Goal: Information Seeking & Learning: Learn about a topic

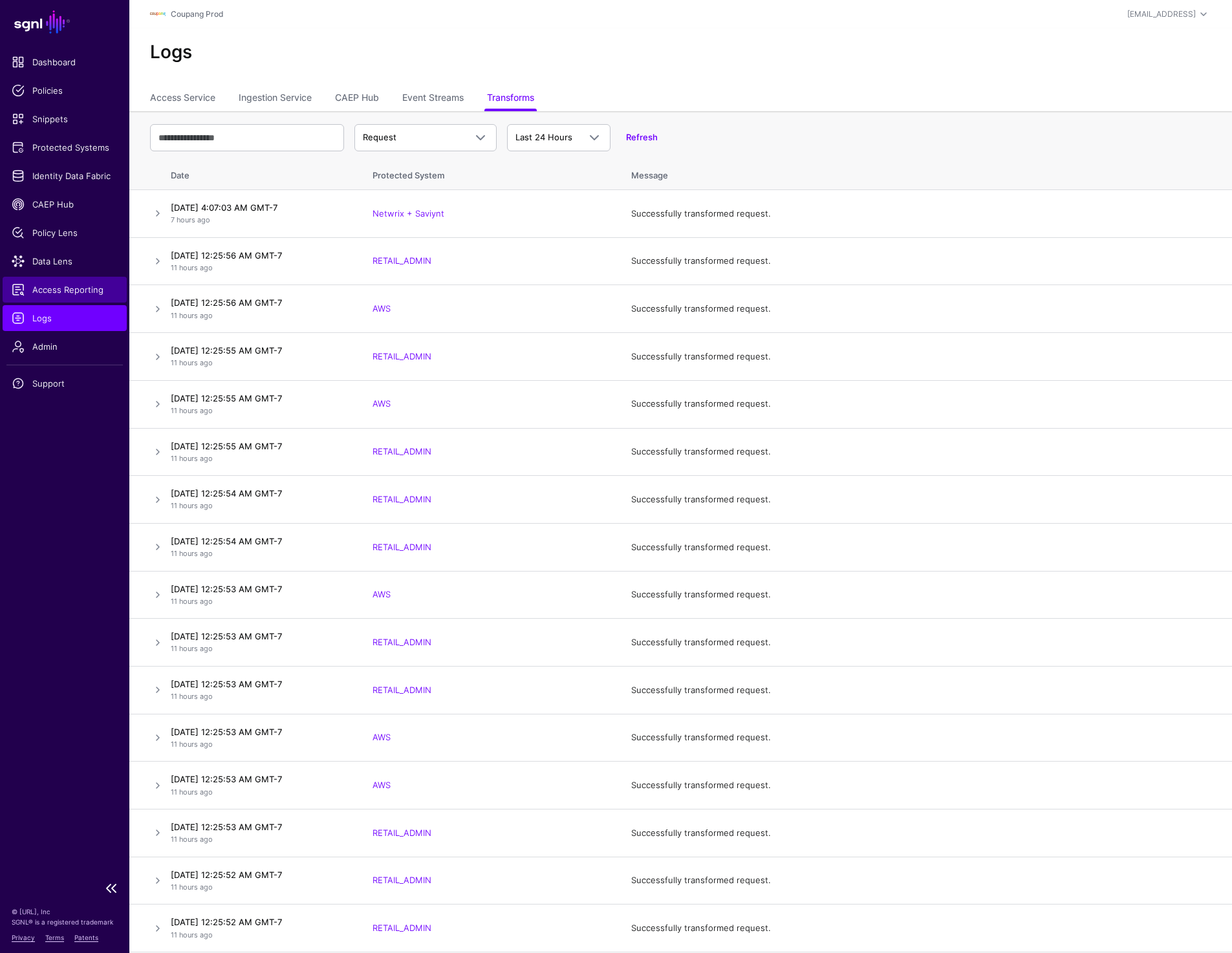
click at [63, 285] on span "Access Reporting" at bounding box center [65, 289] width 106 height 13
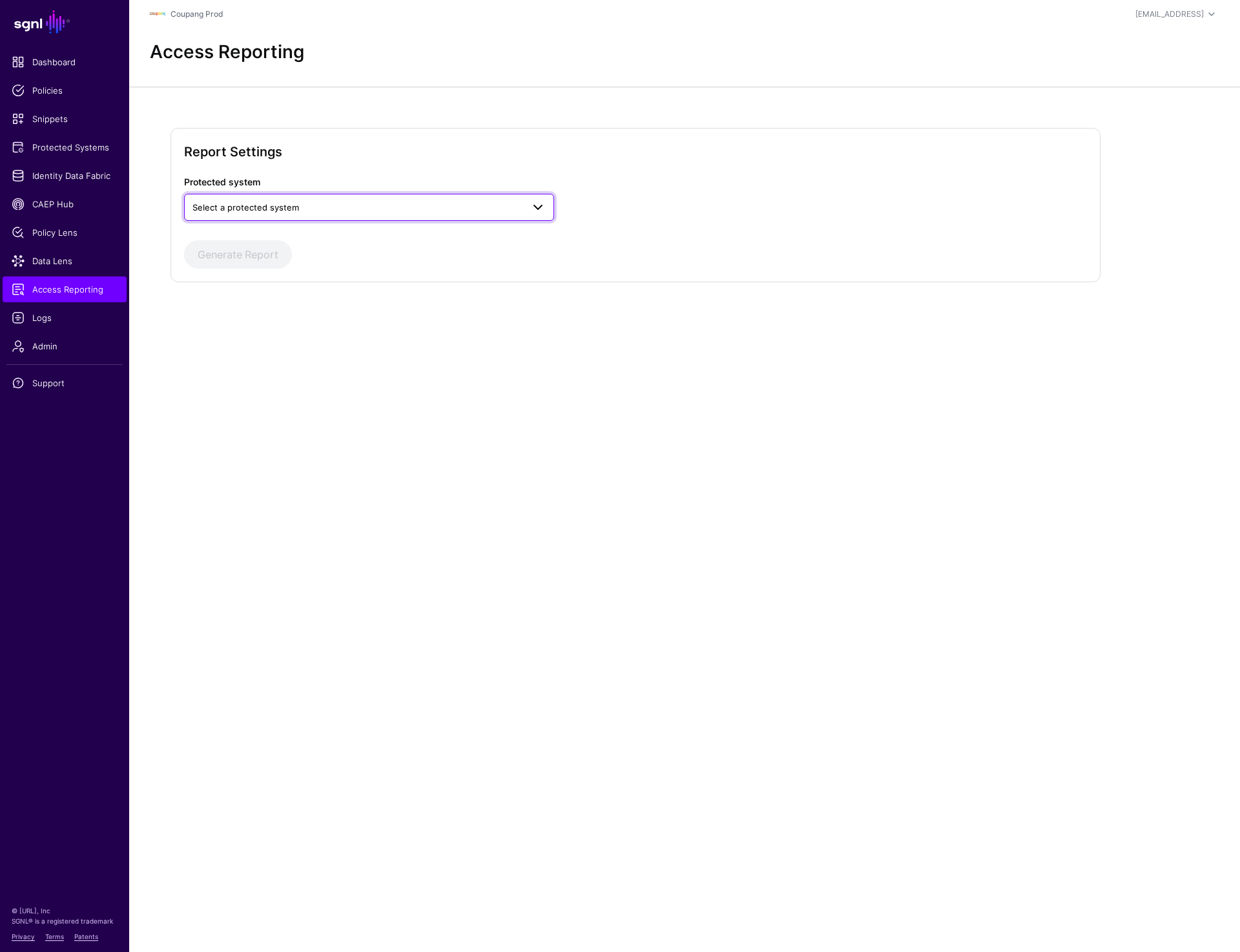
click at [350, 203] on span "Select a protected system" at bounding box center [358, 207] width 330 height 14
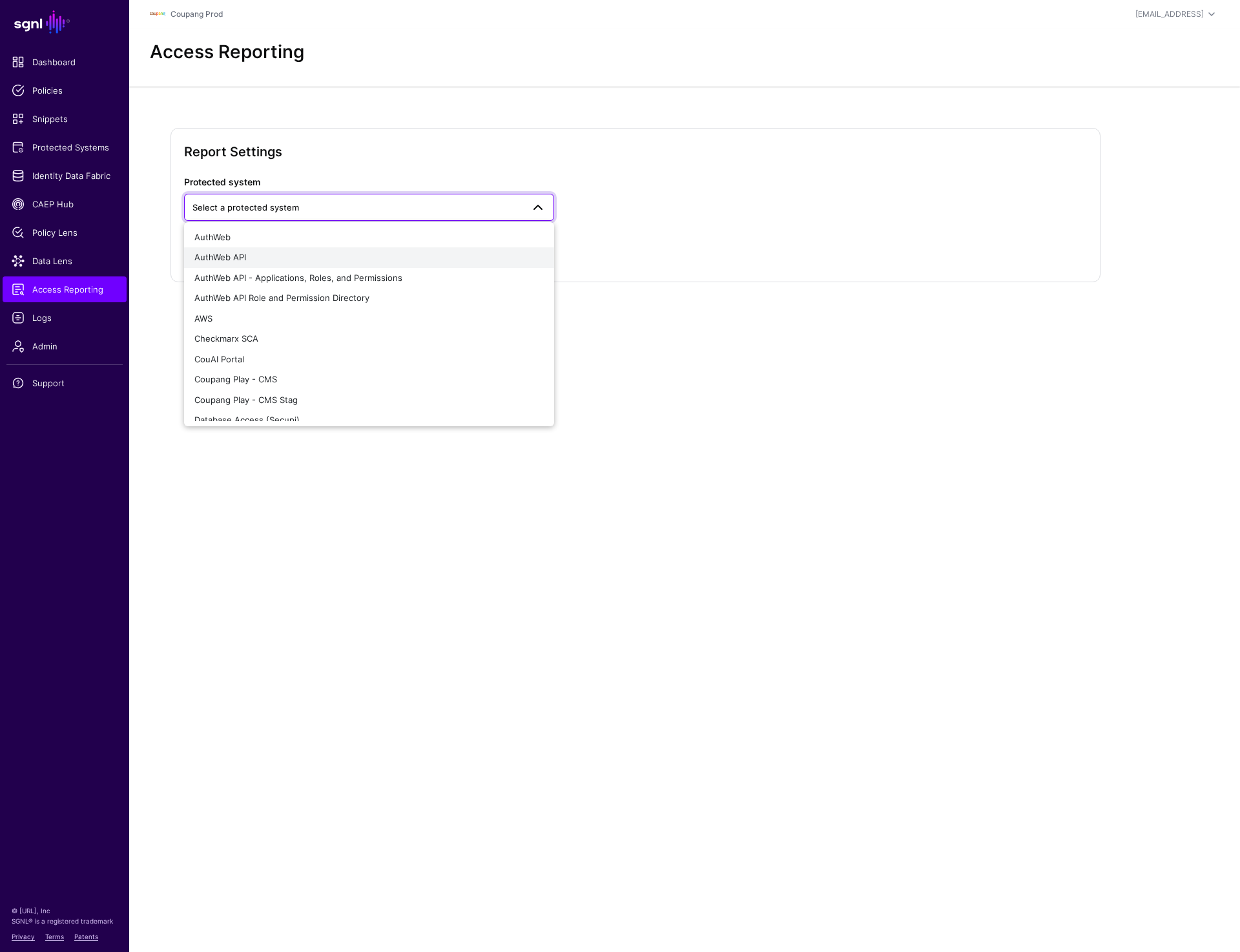
click at [290, 254] on div "AuthWeb API" at bounding box center [369, 257] width 349 height 13
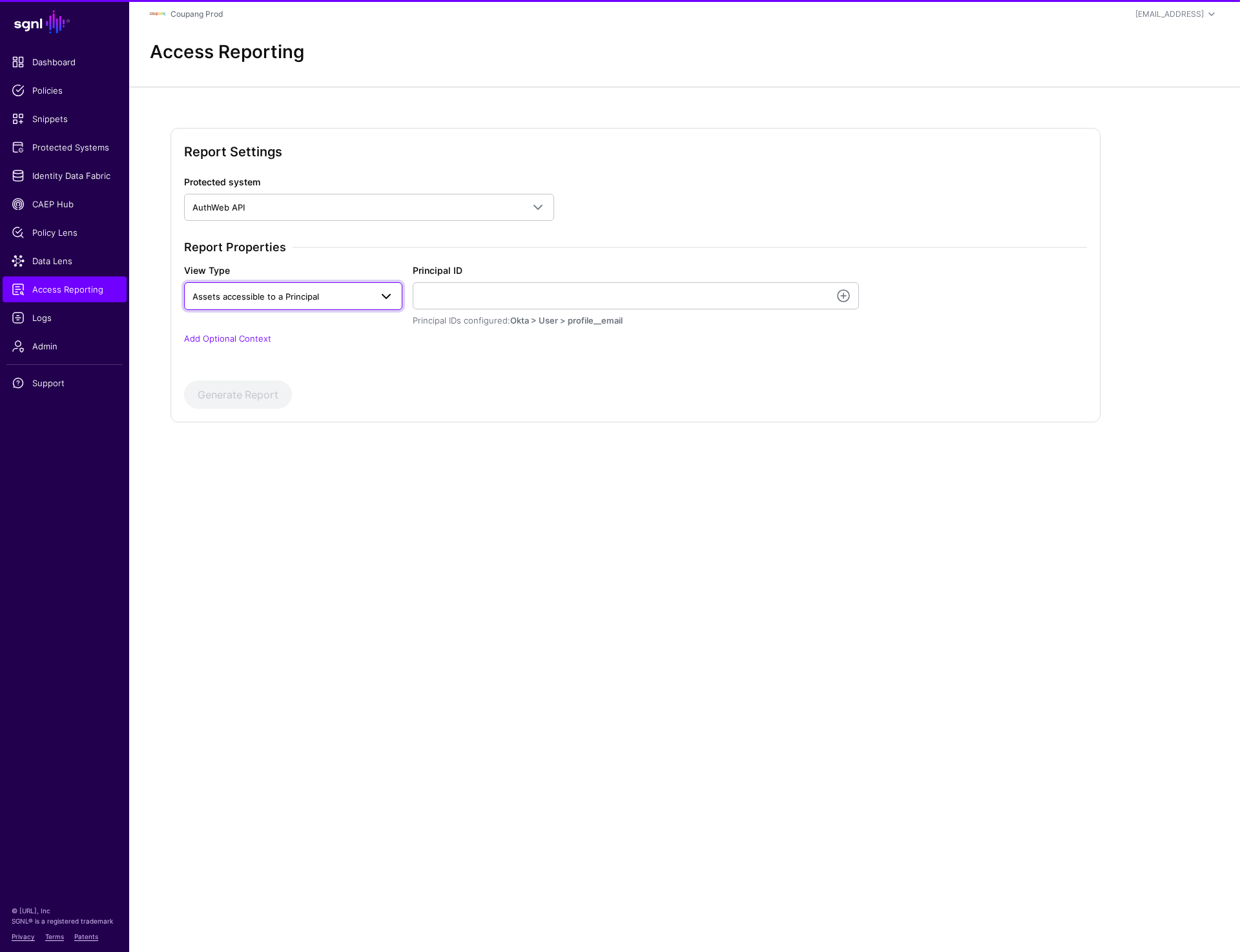
click at [259, 303] on span "Assets accessible to a Principal" at bounding box center [293, 295] width 202 height 16
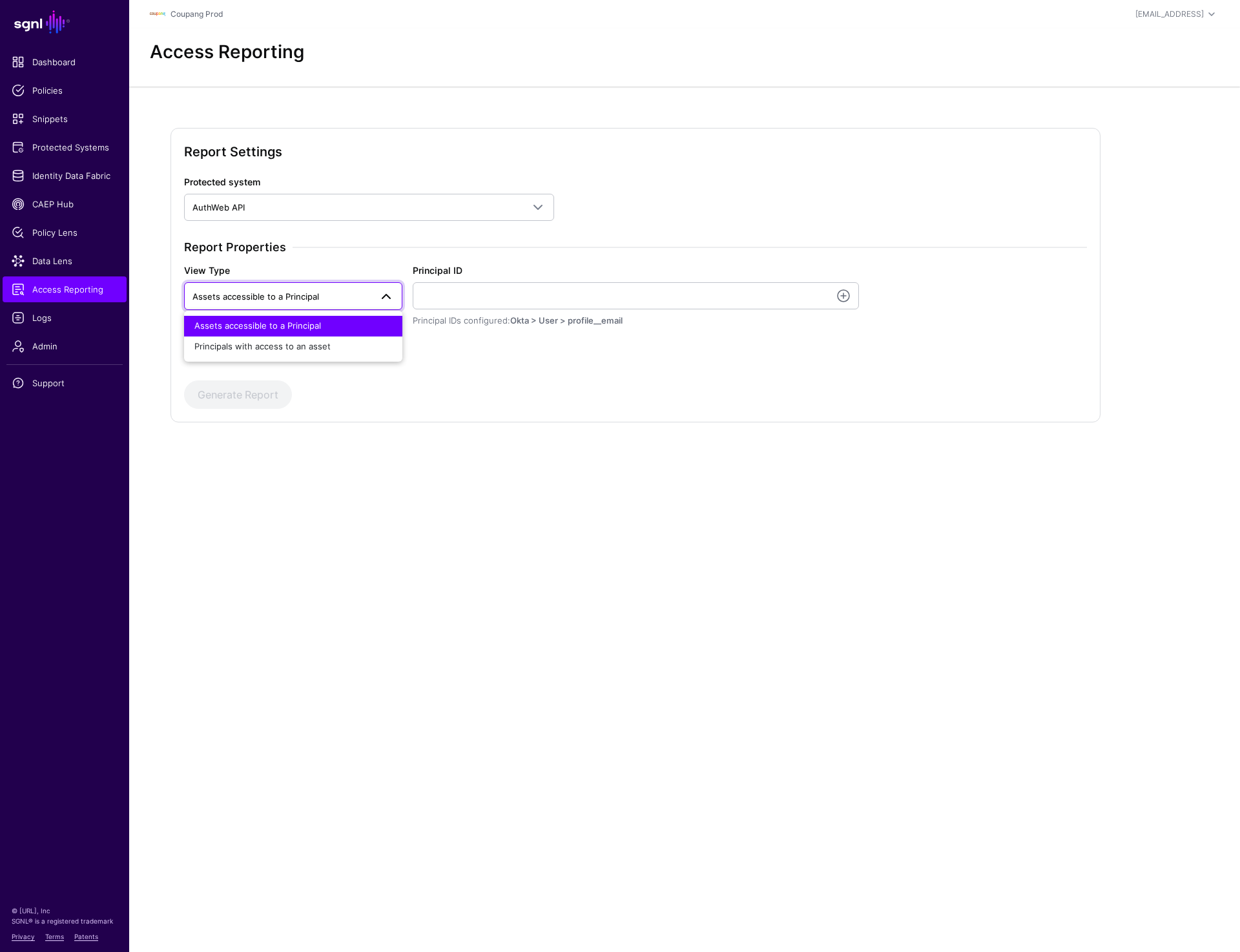
click at [259, 334] on button "Assets accessible to a Principal" at bounding box center [293, 326] width 218 height 21
click at [342, 312] on div "View Type Assets accessible to a Principal Assets accessible to a Principal Pri…" at bounding box center [636, 295] width 913 height 64
click at [263, 343] on p "Add Optional Context" at bounding box center [636, 339] width 903 height 13
click at [254, 334] on link "Add Optional Context" at bounding box center [228, 339] width 87 height 10
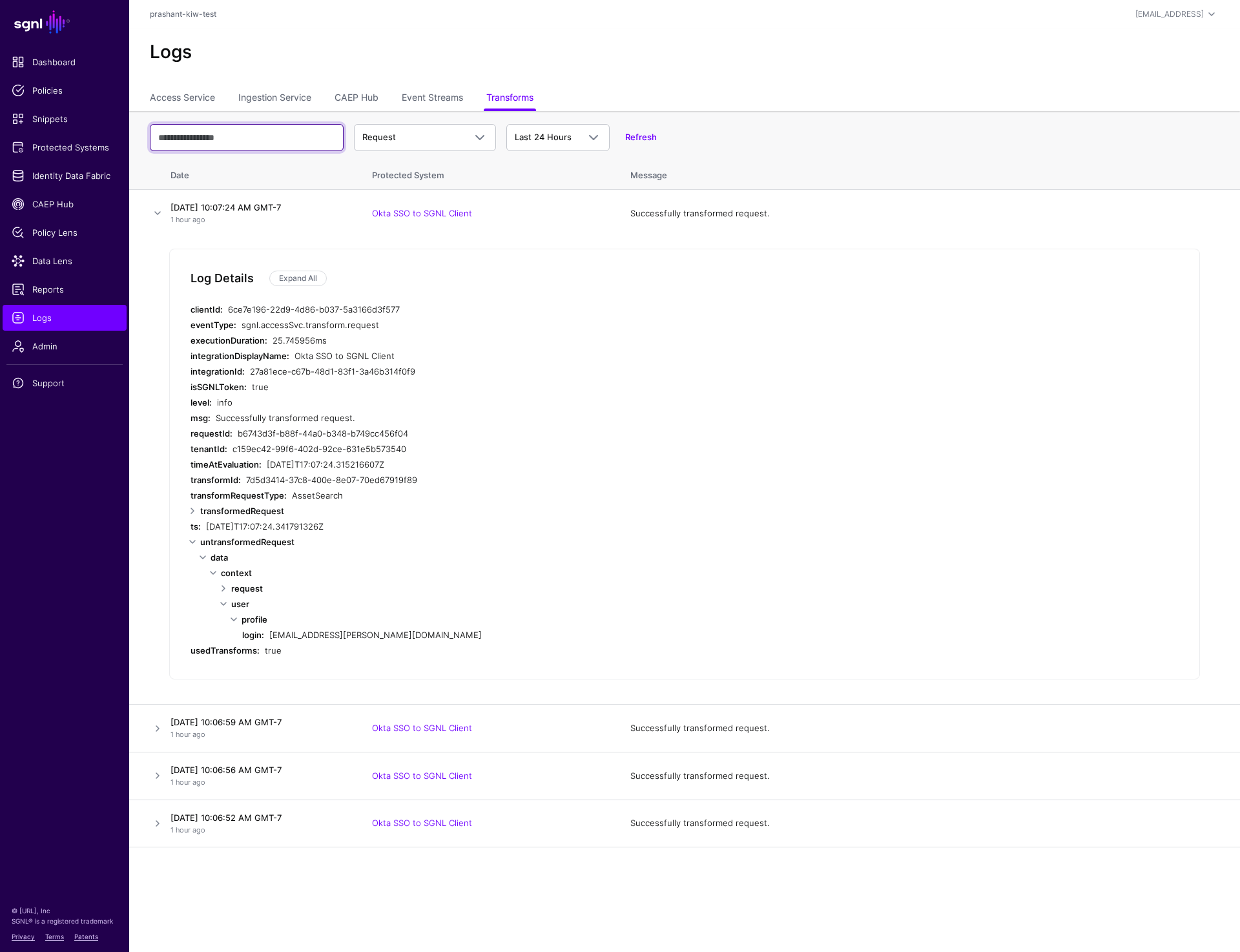
click at [284, 147] on input "text" at bounding box center [247, 137] width 193 height 27
type input "*"
type input "***"
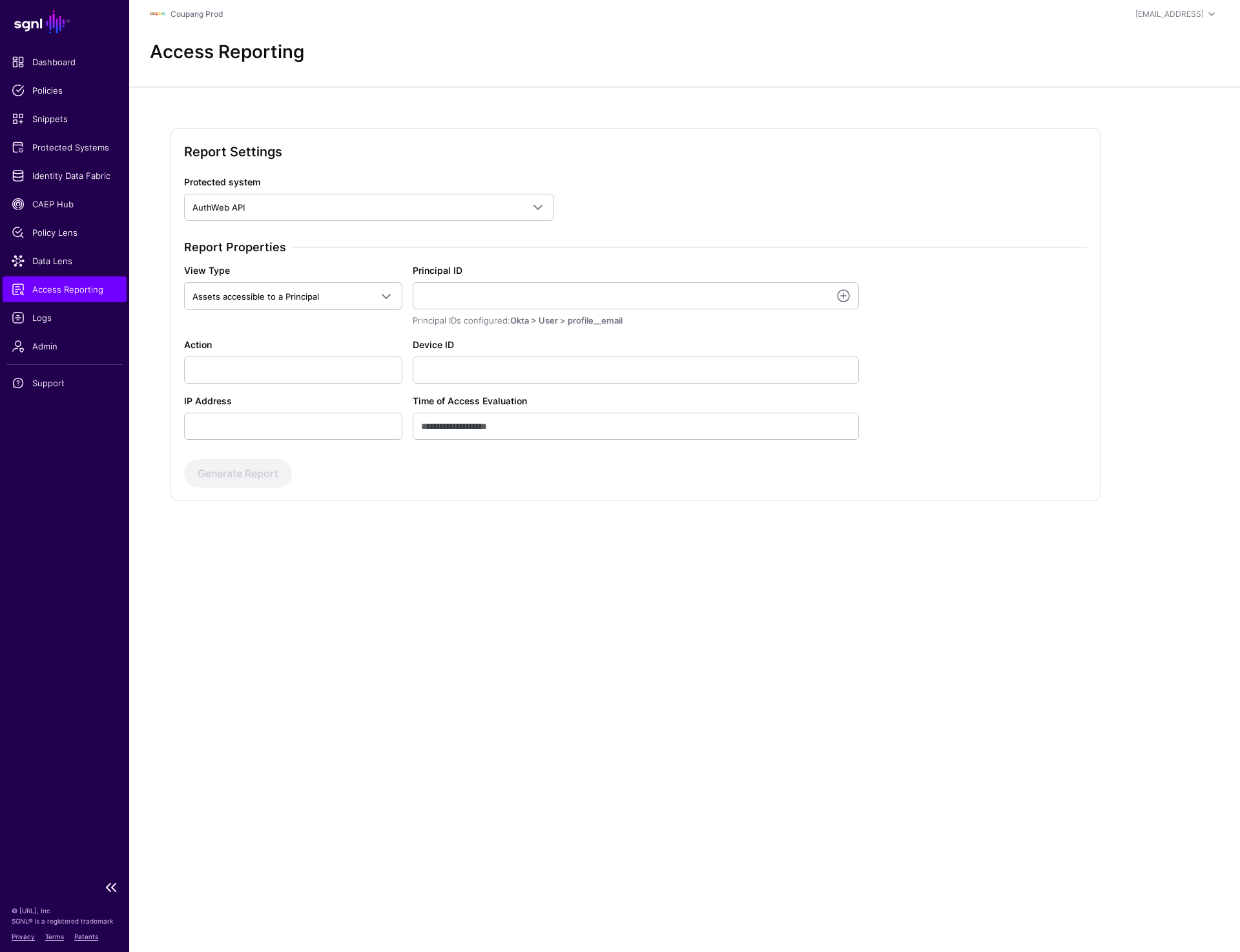
click at [56, 299] on link "Access Reporting" at bounding box center [64, 289] width 124 height 25
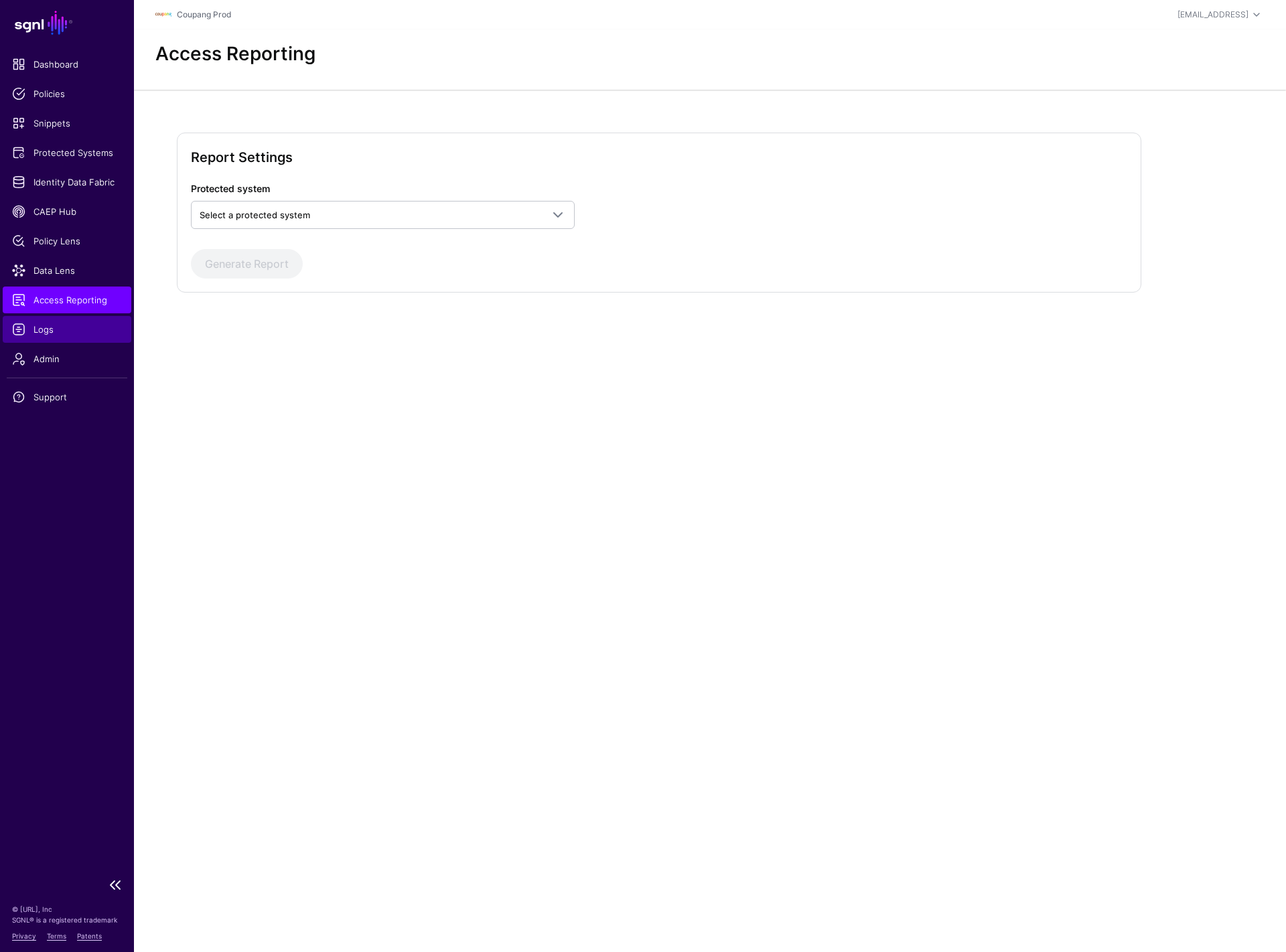
click at [27, 332] on span "Logs" at bounding box center [67, 329] width 110 height 13
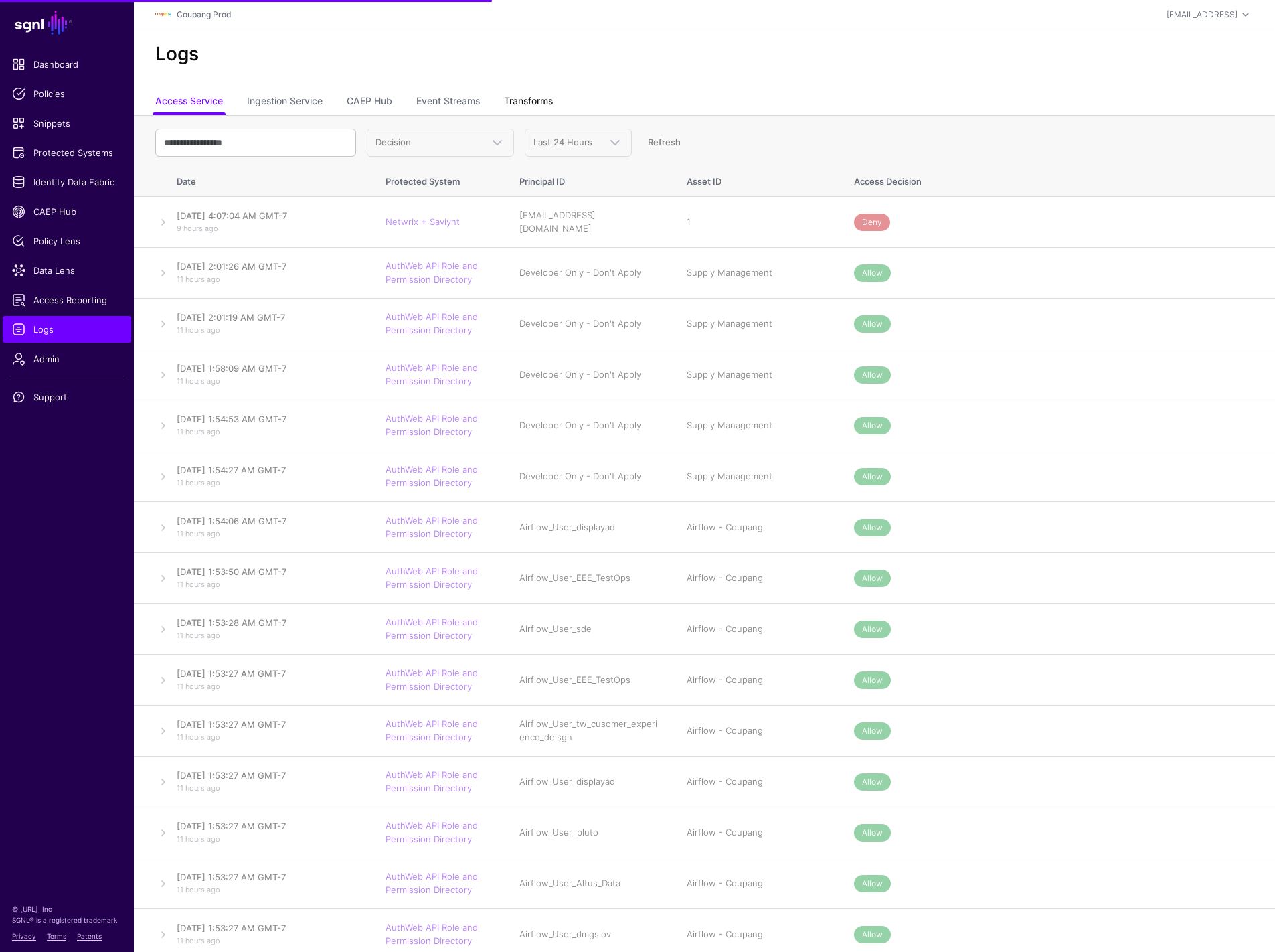
click at [539, 99] on link "Transforms" at bounding box center [528, 102] width 49 height 26
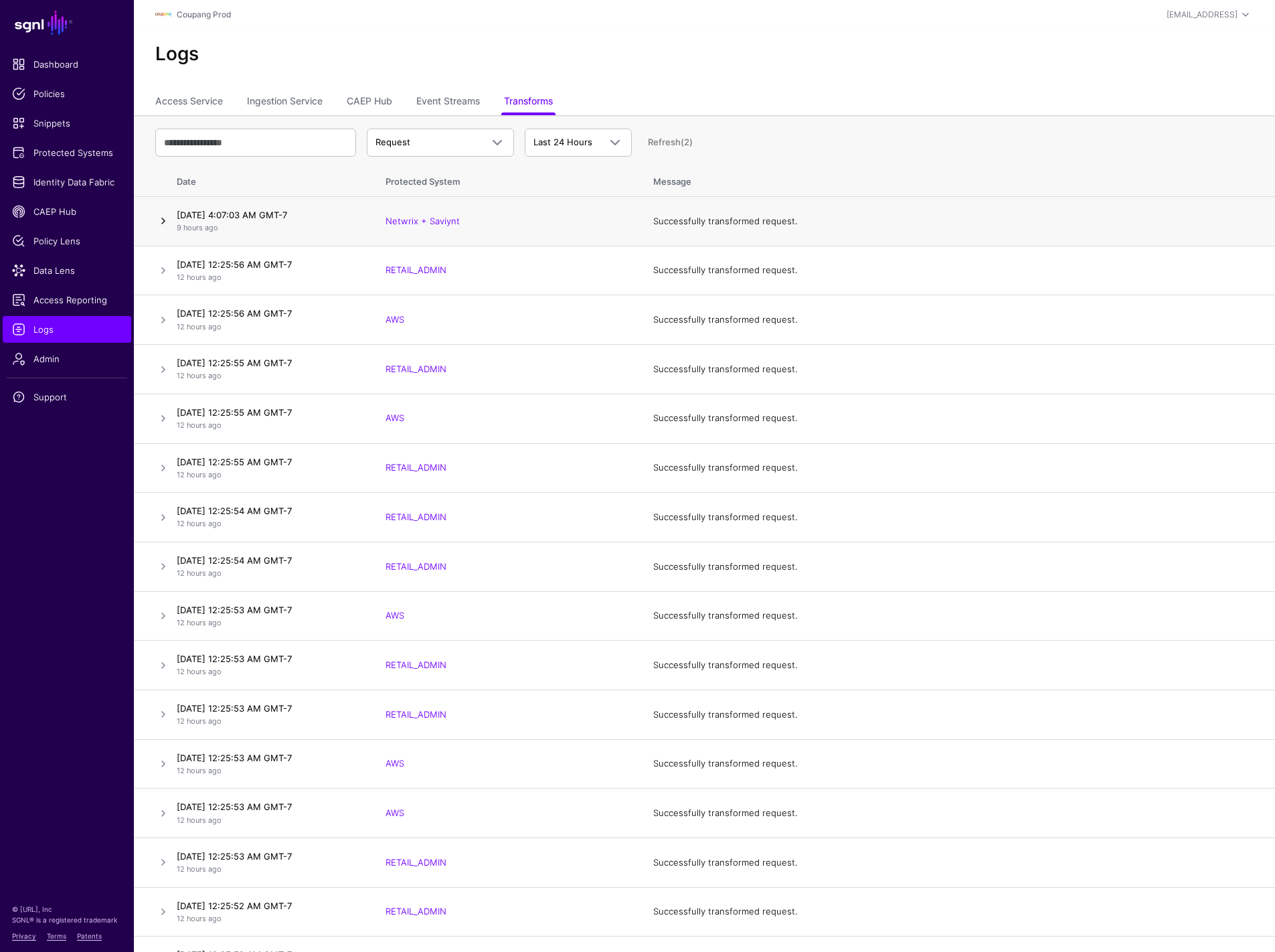
click at [159, 223] on link at bounding box center [163, 221] width 16 height 16
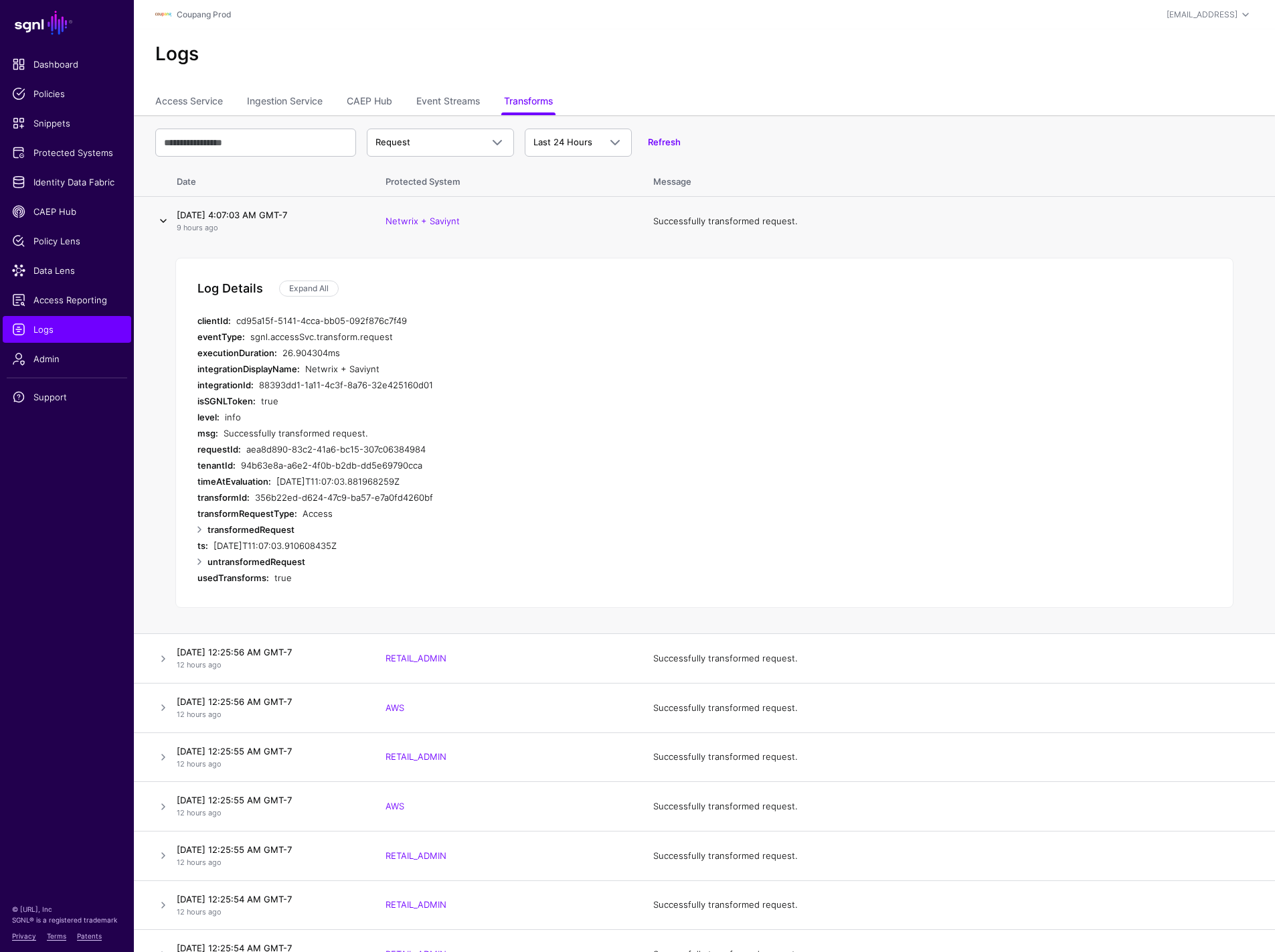
click at [159, 223] on link at bounding box center [163, 221] width 16 height 16
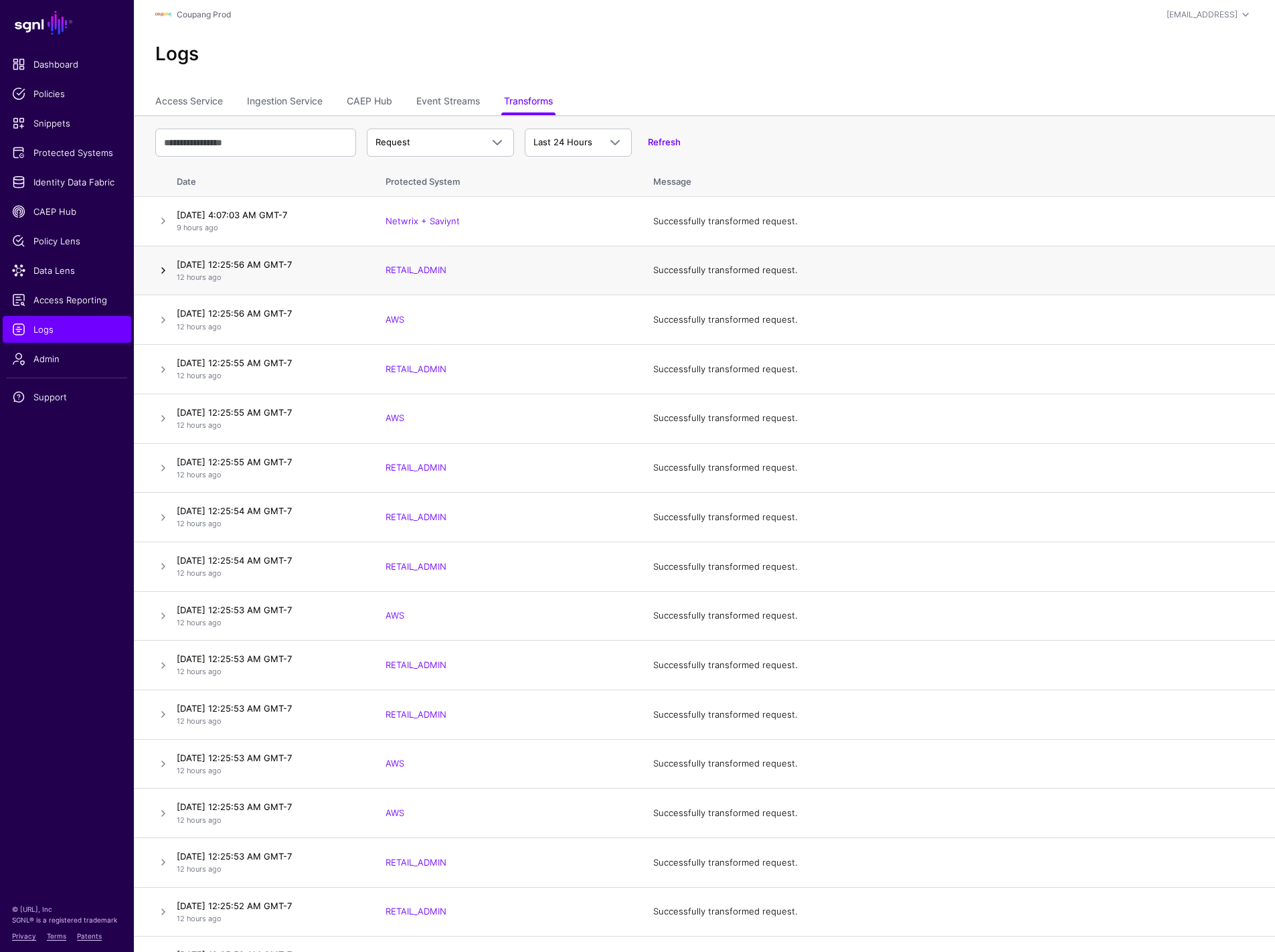
click at [157, 270] on link at bounding box center [163, 270] width 16 height 16
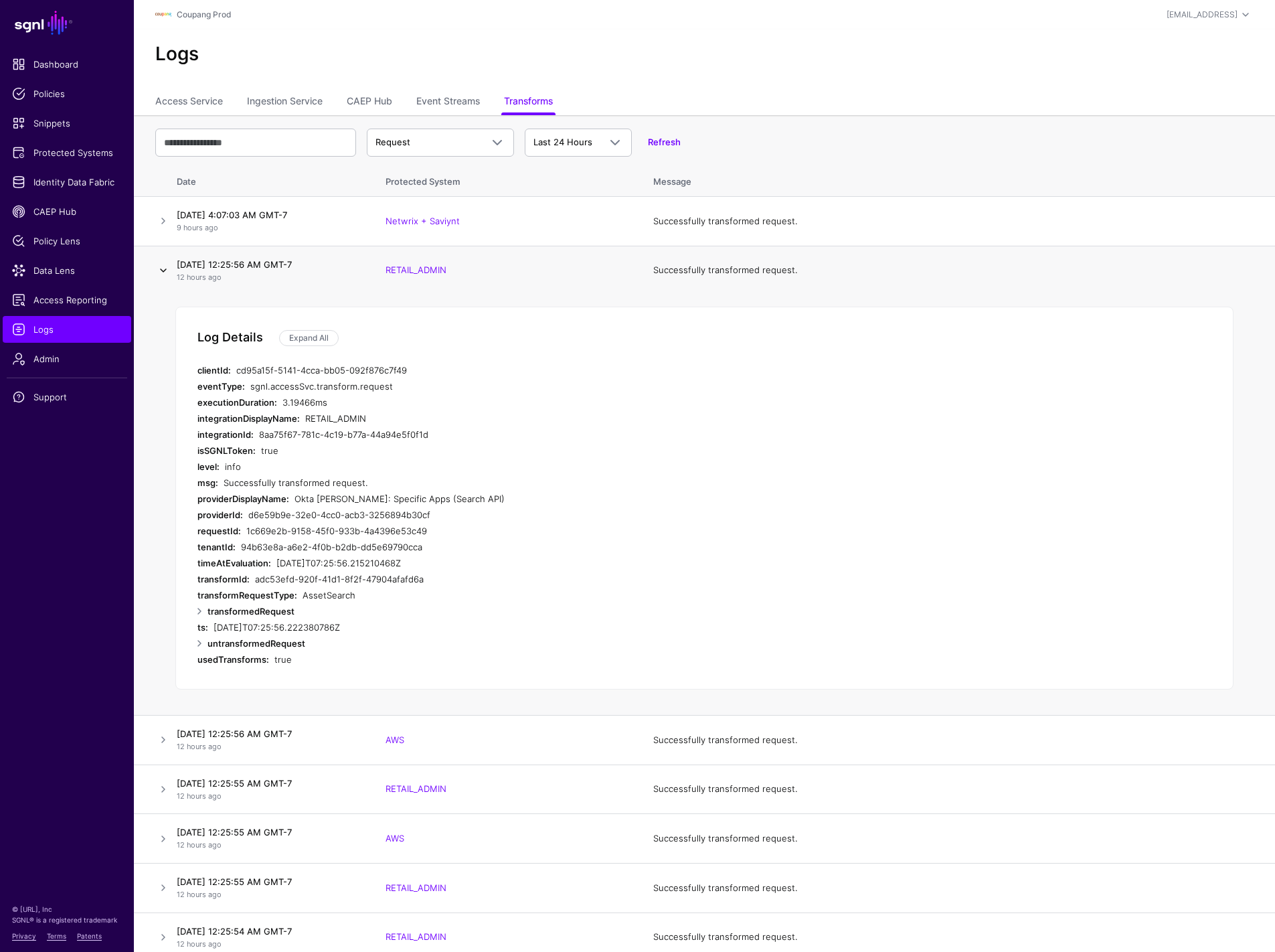
click at [157, 270] on link at bounding box center [163, 270] width 16 height 16
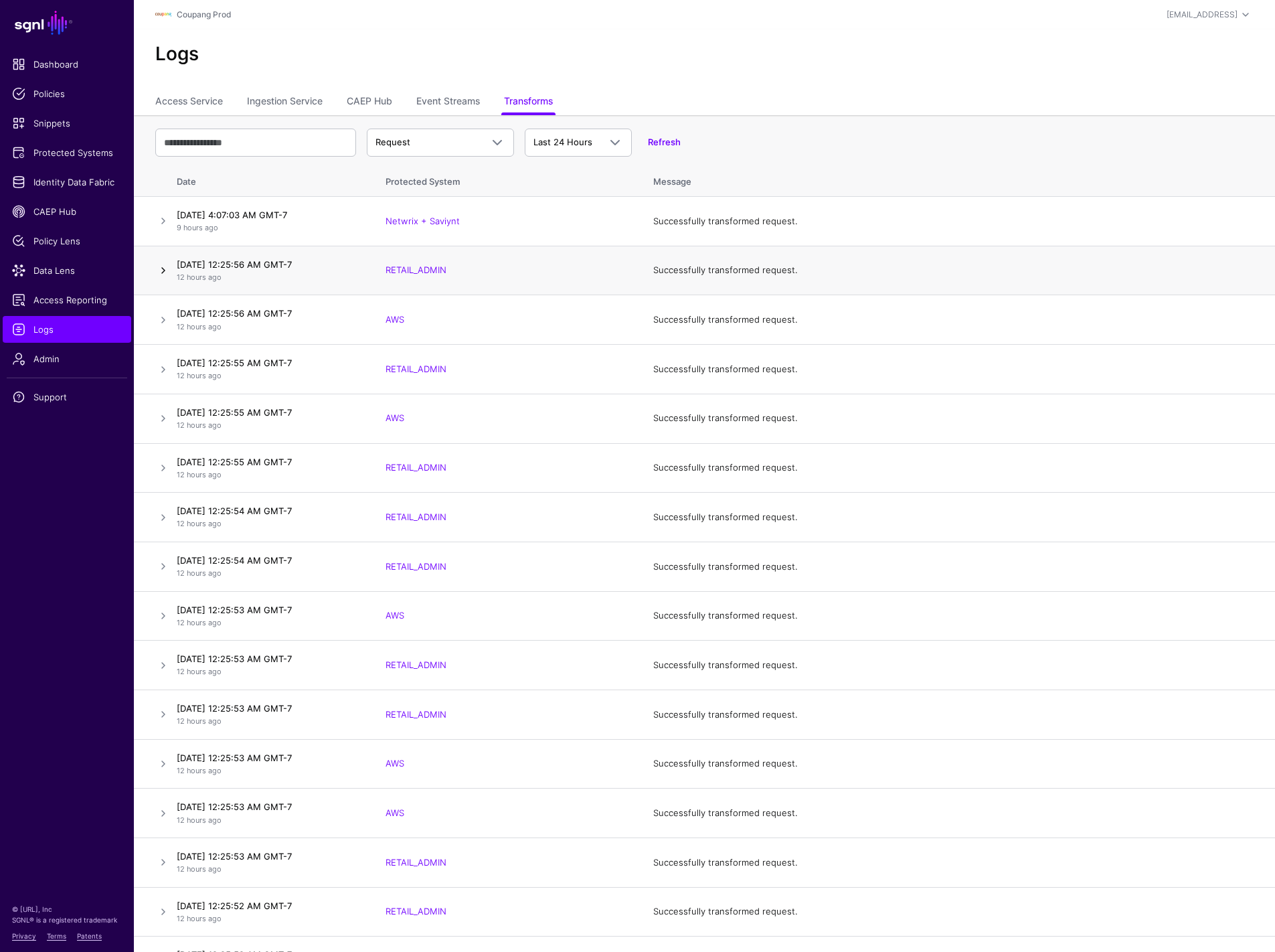
click at [157, 270] on link at bounding box center [163, 270] width 16 height 16
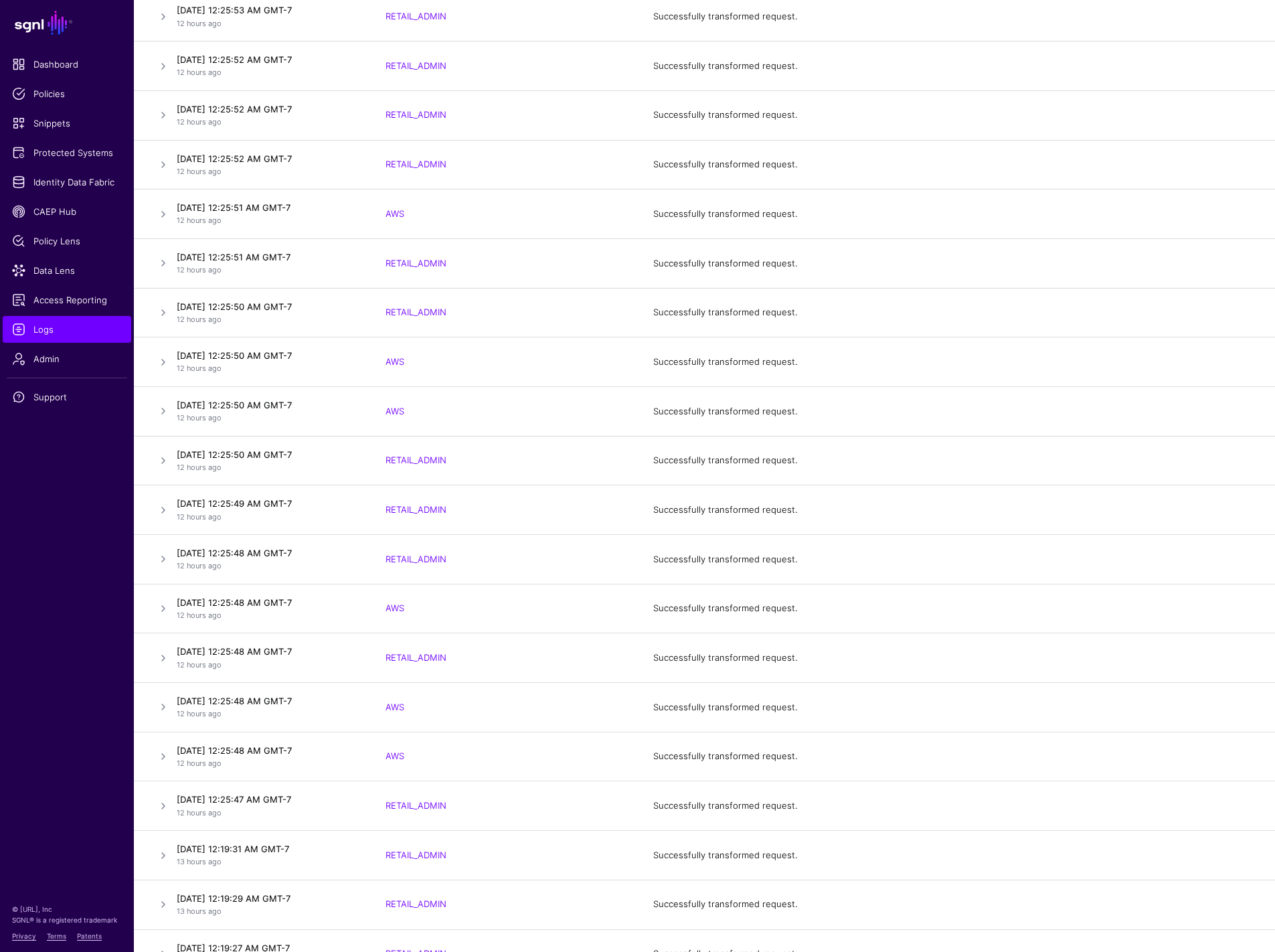
scroll to position [1267, 0]
click at [159, 413] on link at bounding box center [163, 410] width 16 height 16
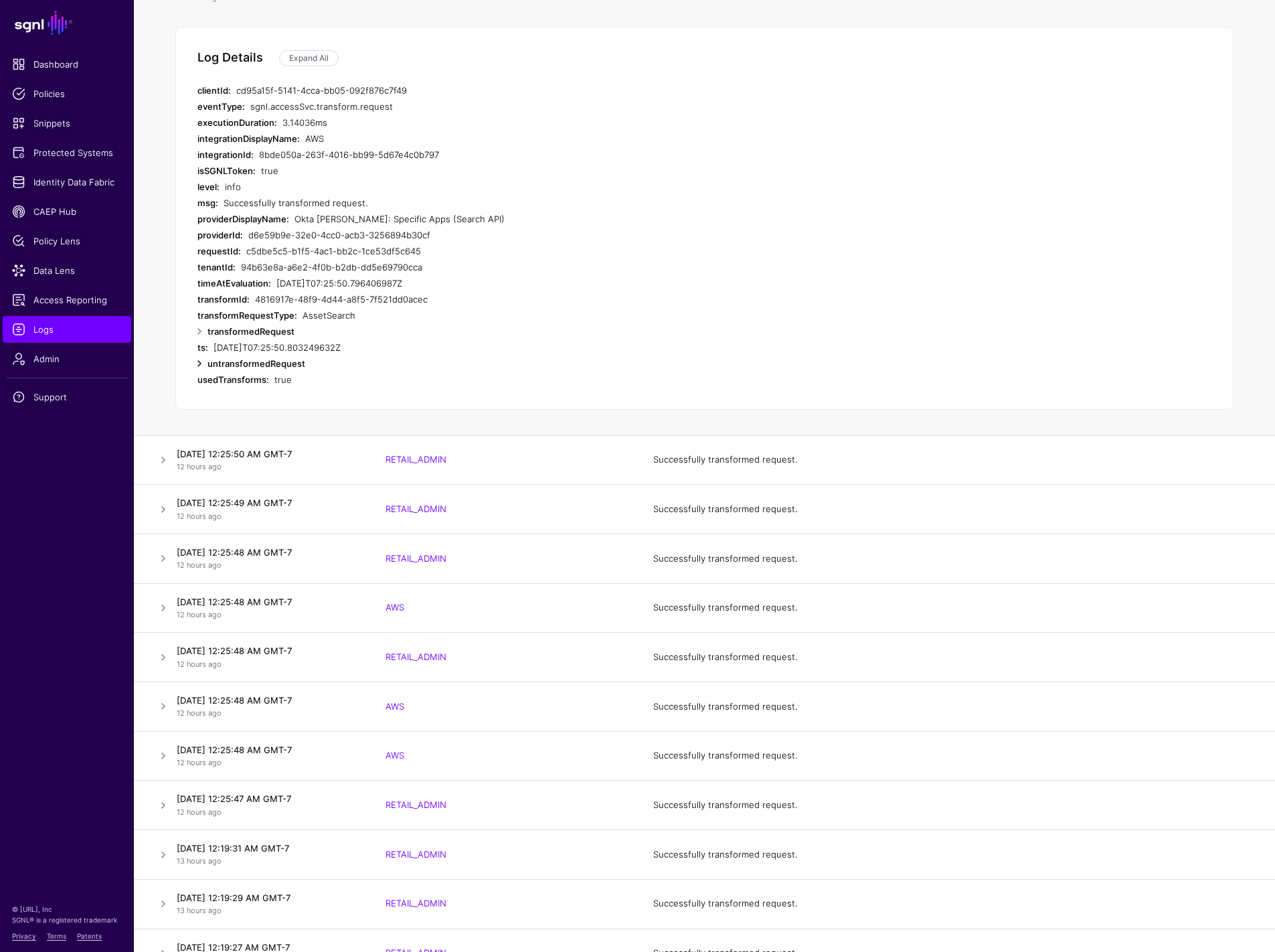
click at [198, 362] on link at bounding box center [199, 364] width 16 height 16
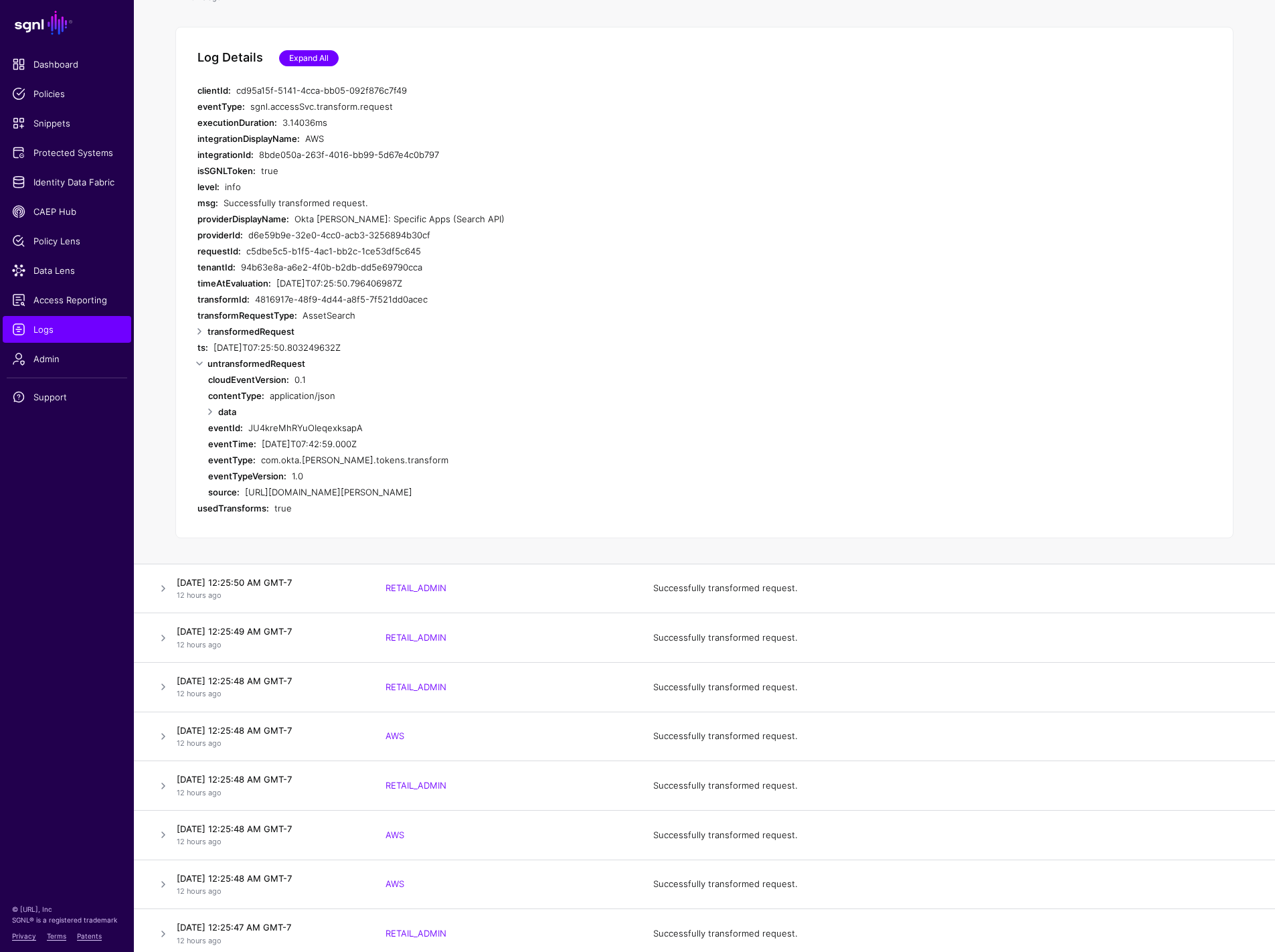
click at [308, 57] on link "Expand All" at bounding box center [308, 58] width 60 height 16
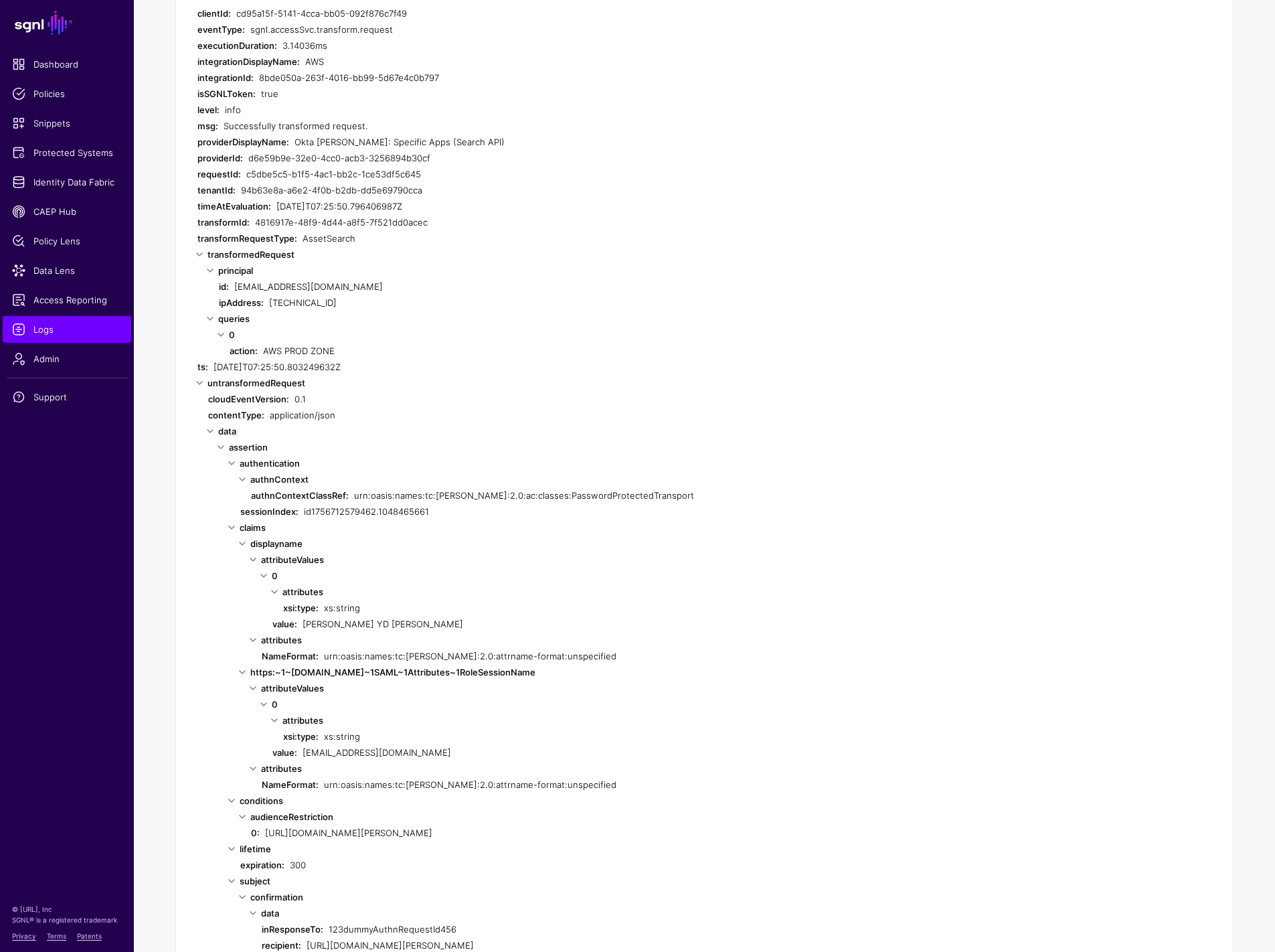
scroll to position [1357, 0]
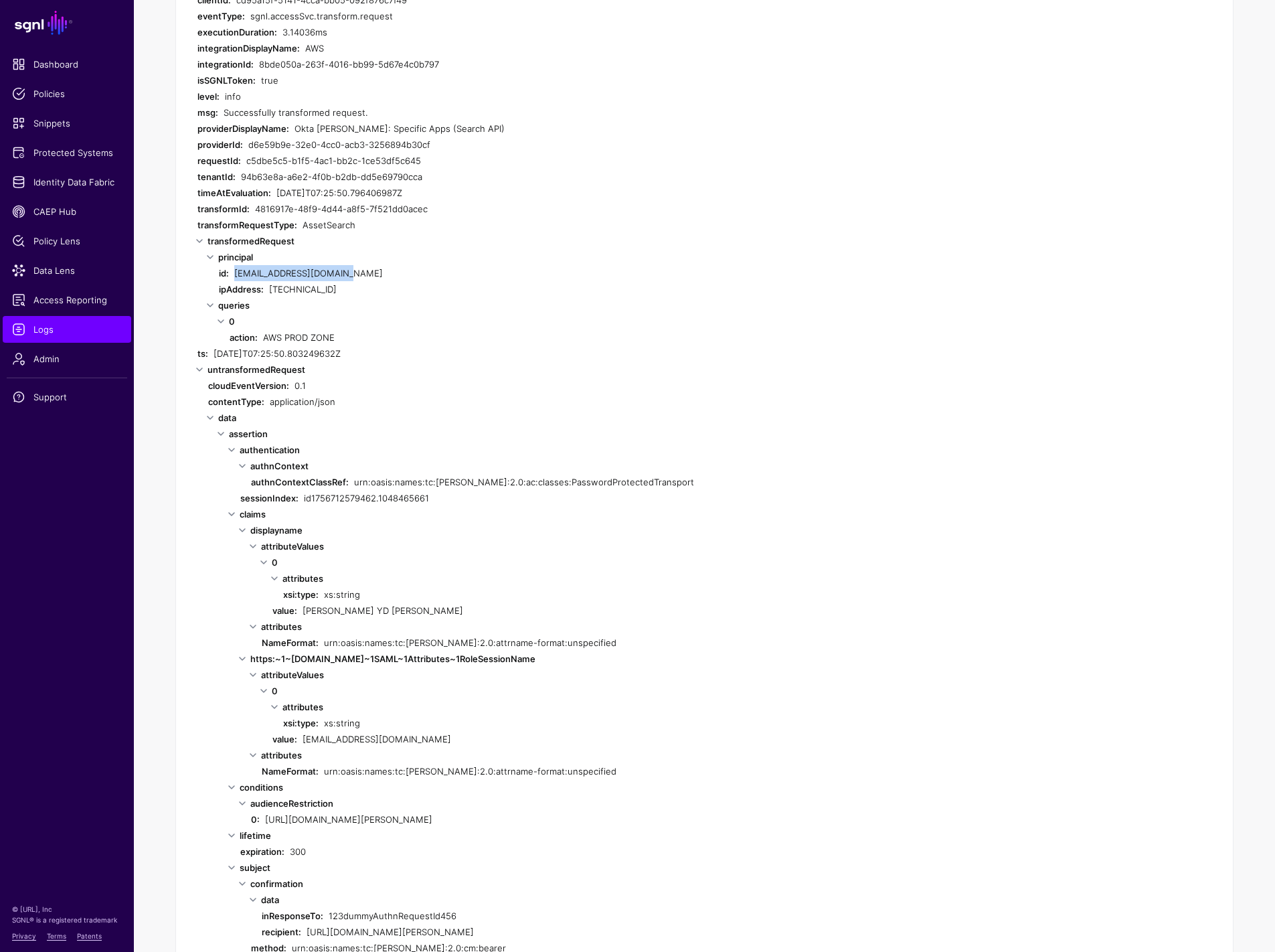
drag, startPoint x: 231, startPoint y: 274, endPoint x: 385, endPoint y: 274, distance: 154.0
click at [385, 274] on div "id: [EMAIL_ADDRESS][DOMAIN_NAME]" at bounding box center [486, 273] width 535 height 16
drag, startPoint x: 354, startPoint y: 337, endPoint x: 144, endPoint y: 271, distance: 220.1
click at [144, 271] on td "Log Details Collapse All clientId: cd95a15f-5141-4cca-bb05-092f876c7f49 eventTy…" at bounding box center [704, 971] width 1141 height 2092
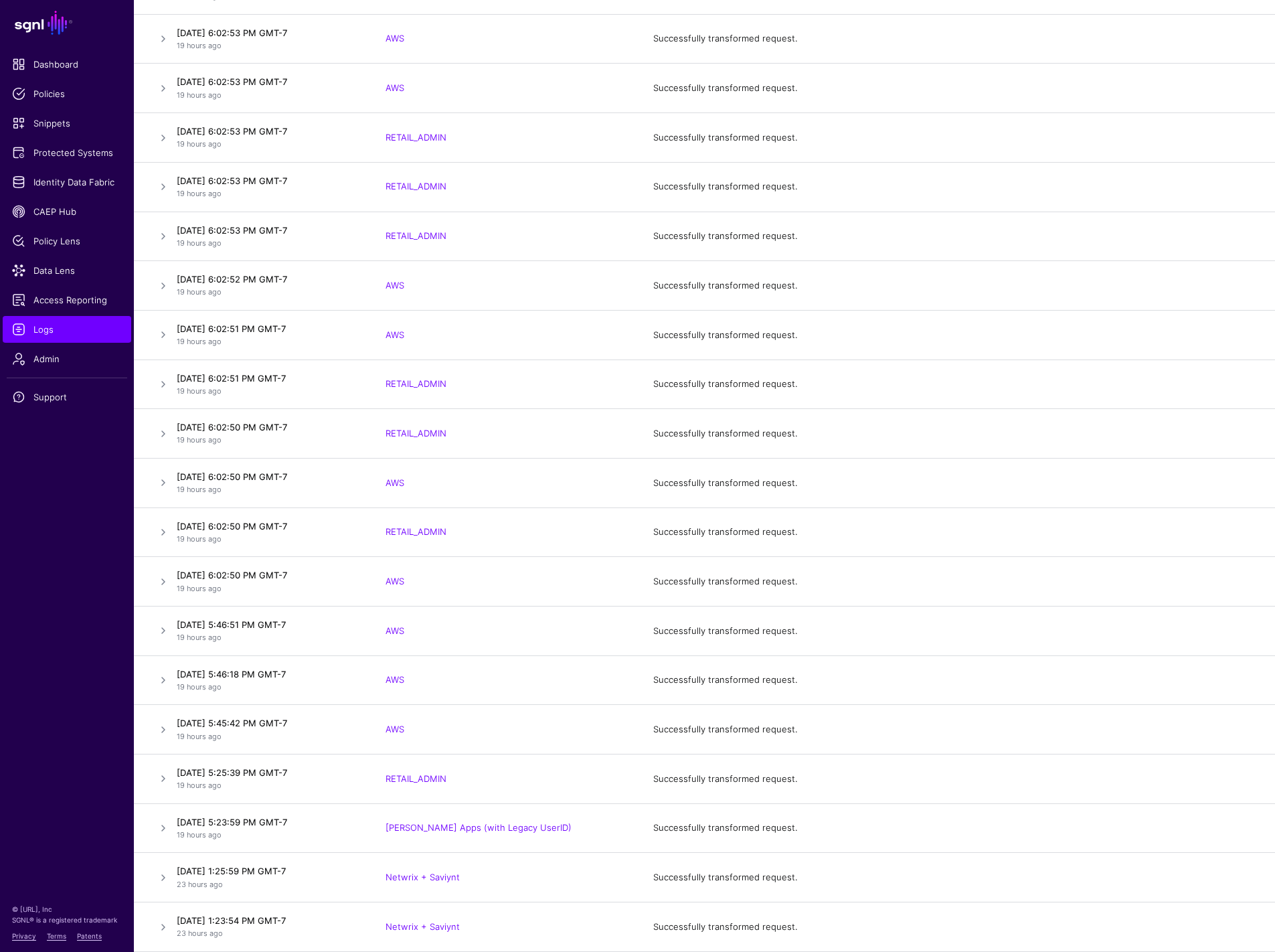
scroll to position [0, 0]
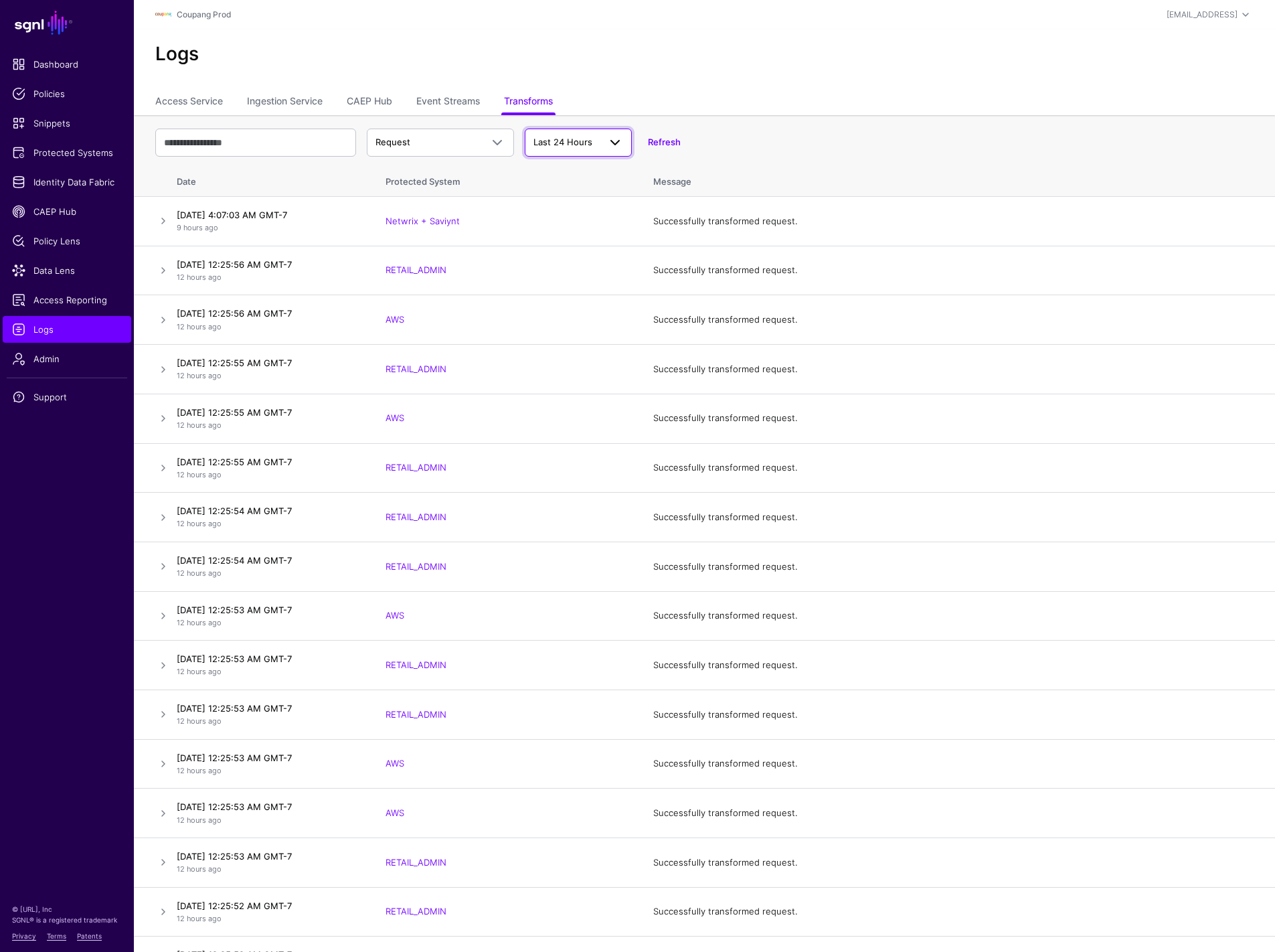
click at [563, 136] on span "Last 24 Hours" at bounding box center [566, 142] width 65 height 13
click at [577, 201] on div "Last 7 Days" at bounding box center [578, 194] width 85 height 13
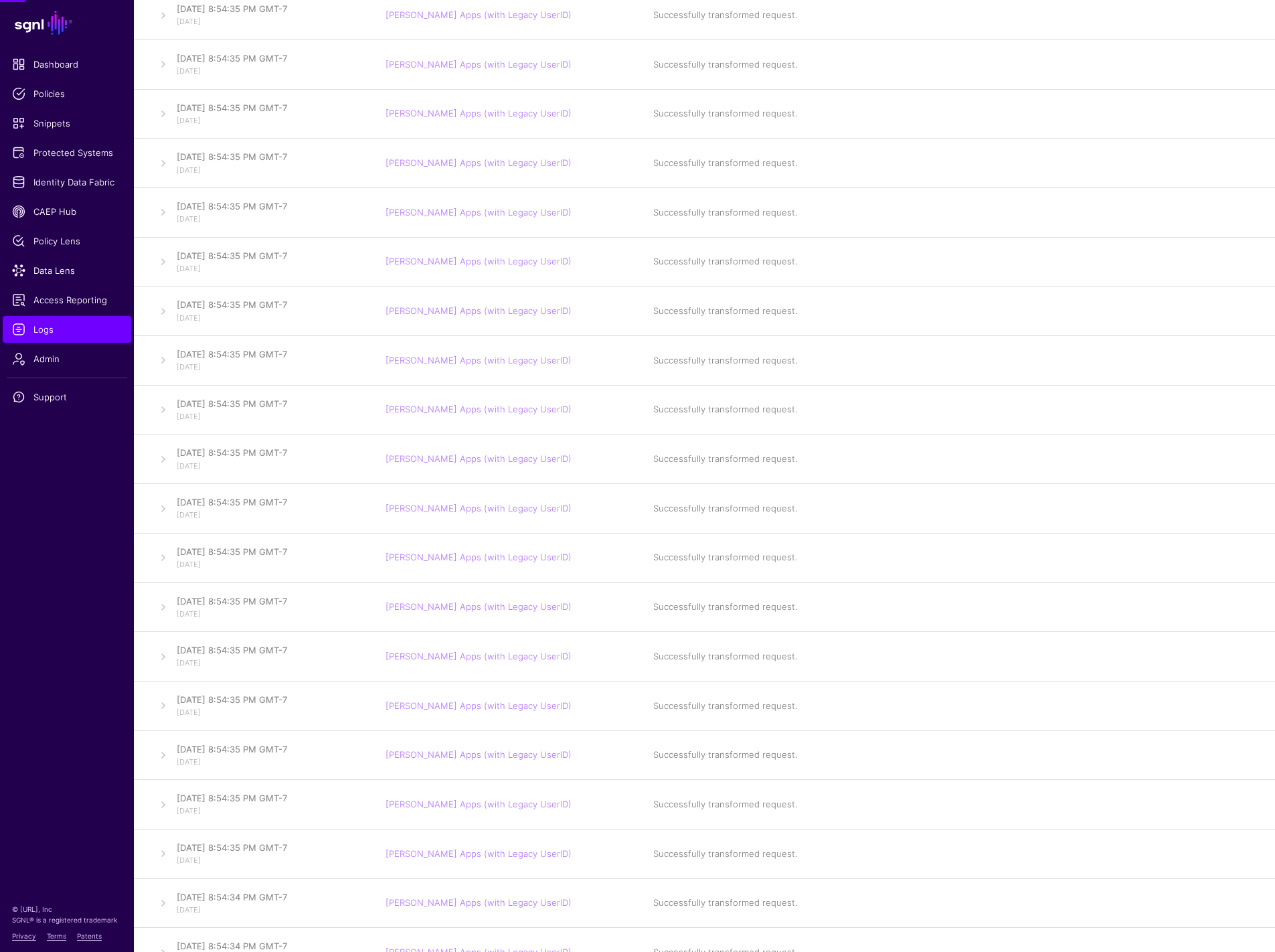
scroll to position [248105, 0]
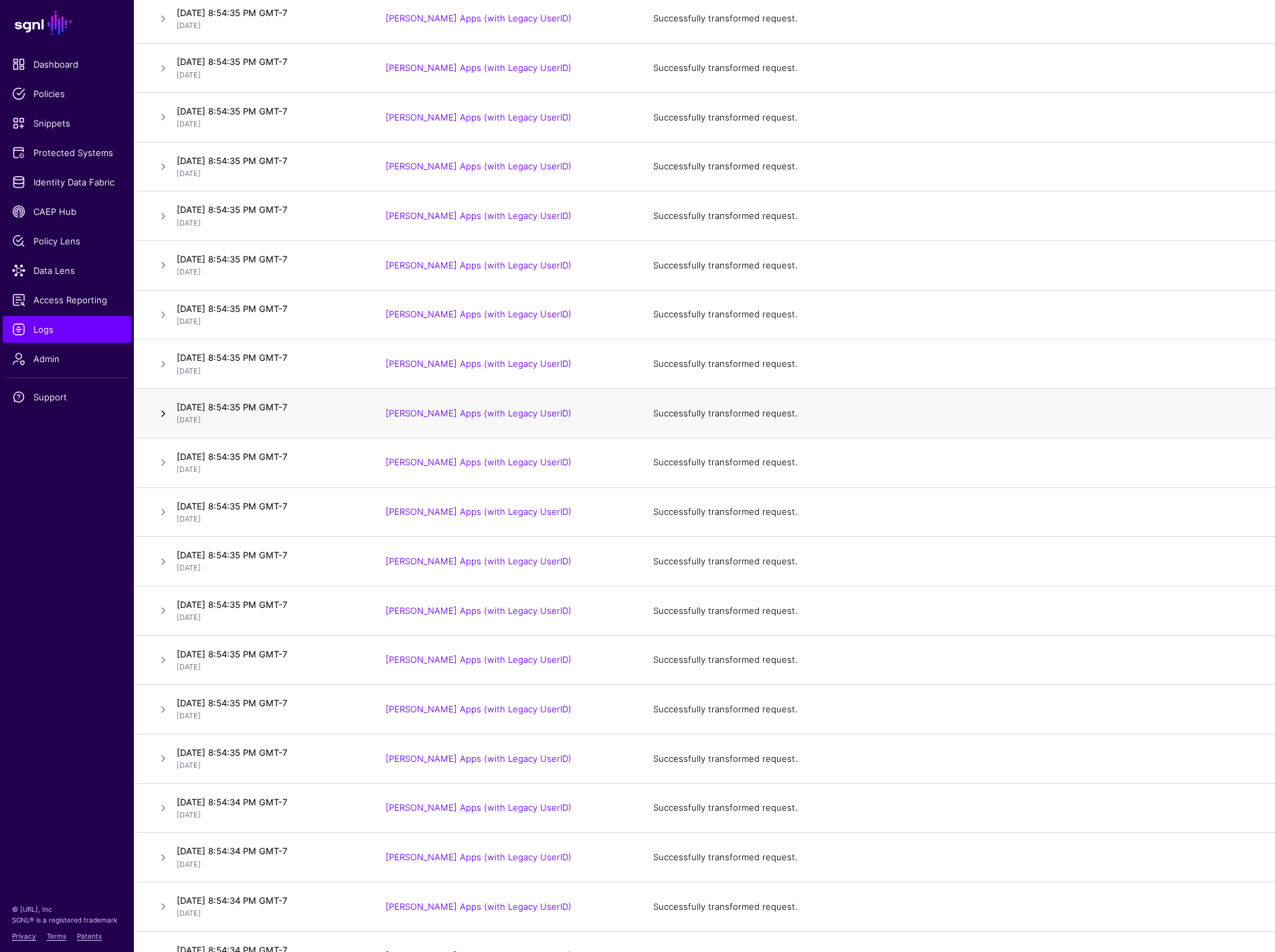
click at [162, 422] on link at bounding box center [163, 413] width 16 height 16
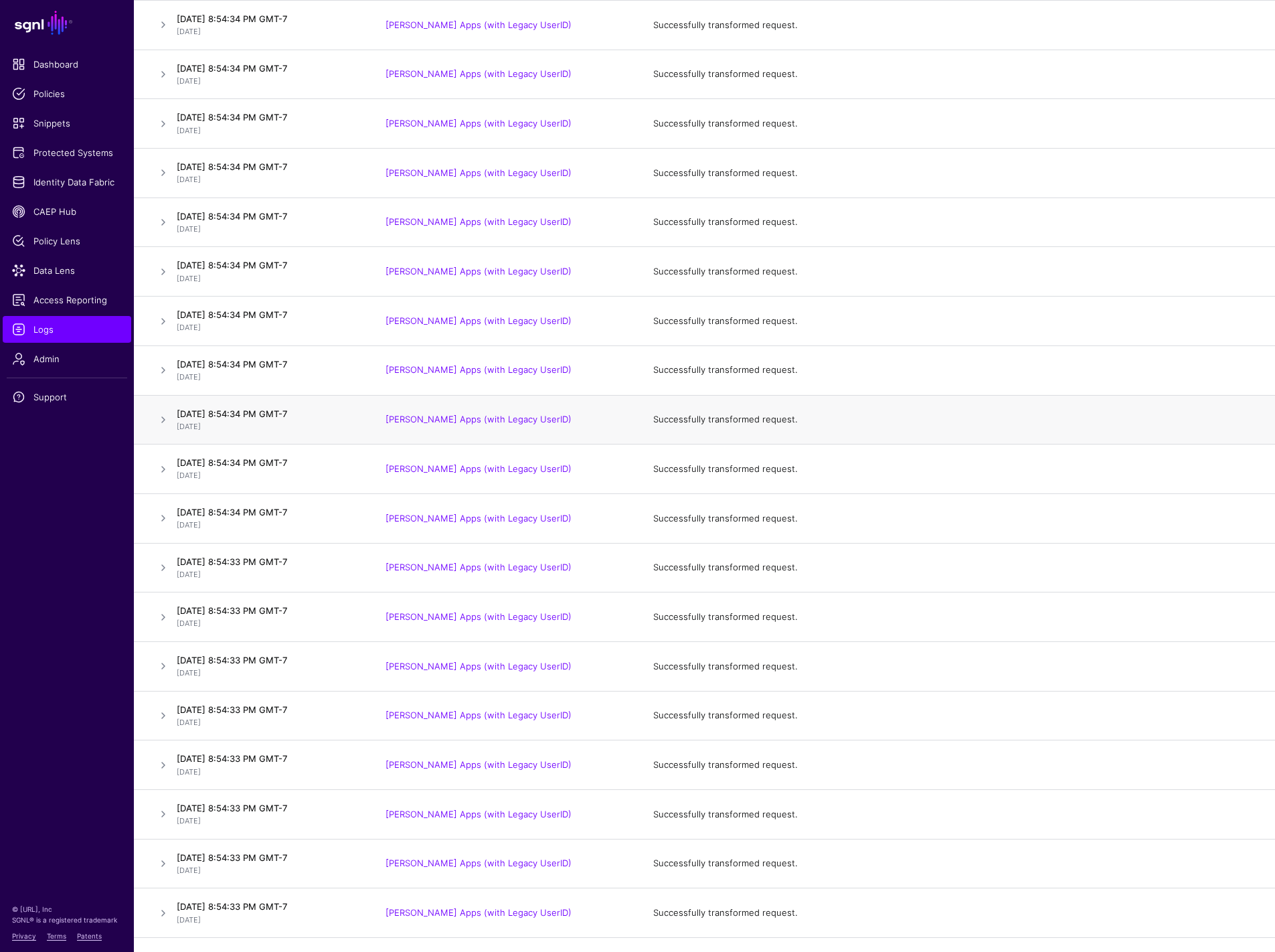
drag, startPoint x: 568, startPoint y: 443, endPoint x: 370, endPoint y: 440, distance: 198.0
click at [370, 440] on tr "[DATE] 8:54:34 PM GMT-7 [DATE] Okta [PERSON_NAME] Apps (with Legacy UserID) Suc…" at bounding box center [704, 420] width 1141 height 50
click at [1015, 395] on td "Successfully transformed request." at bounding box center [958, 371] width 636 height 50
click at [160, 428] on link at bounding box center [163, 420] width 16 height 16
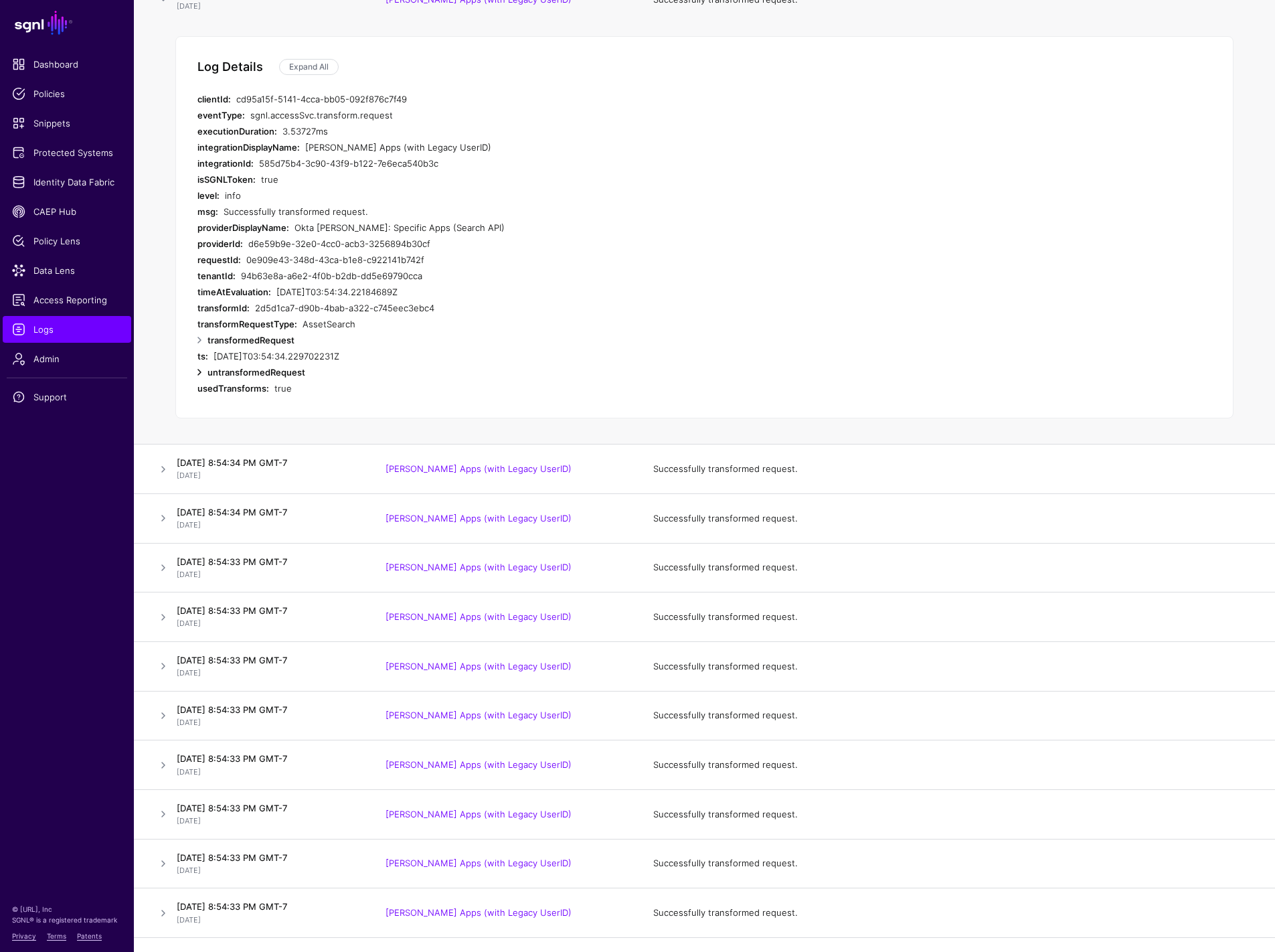
click at [199, 380] on link at bounding box center [199, 372] width 16 height 16
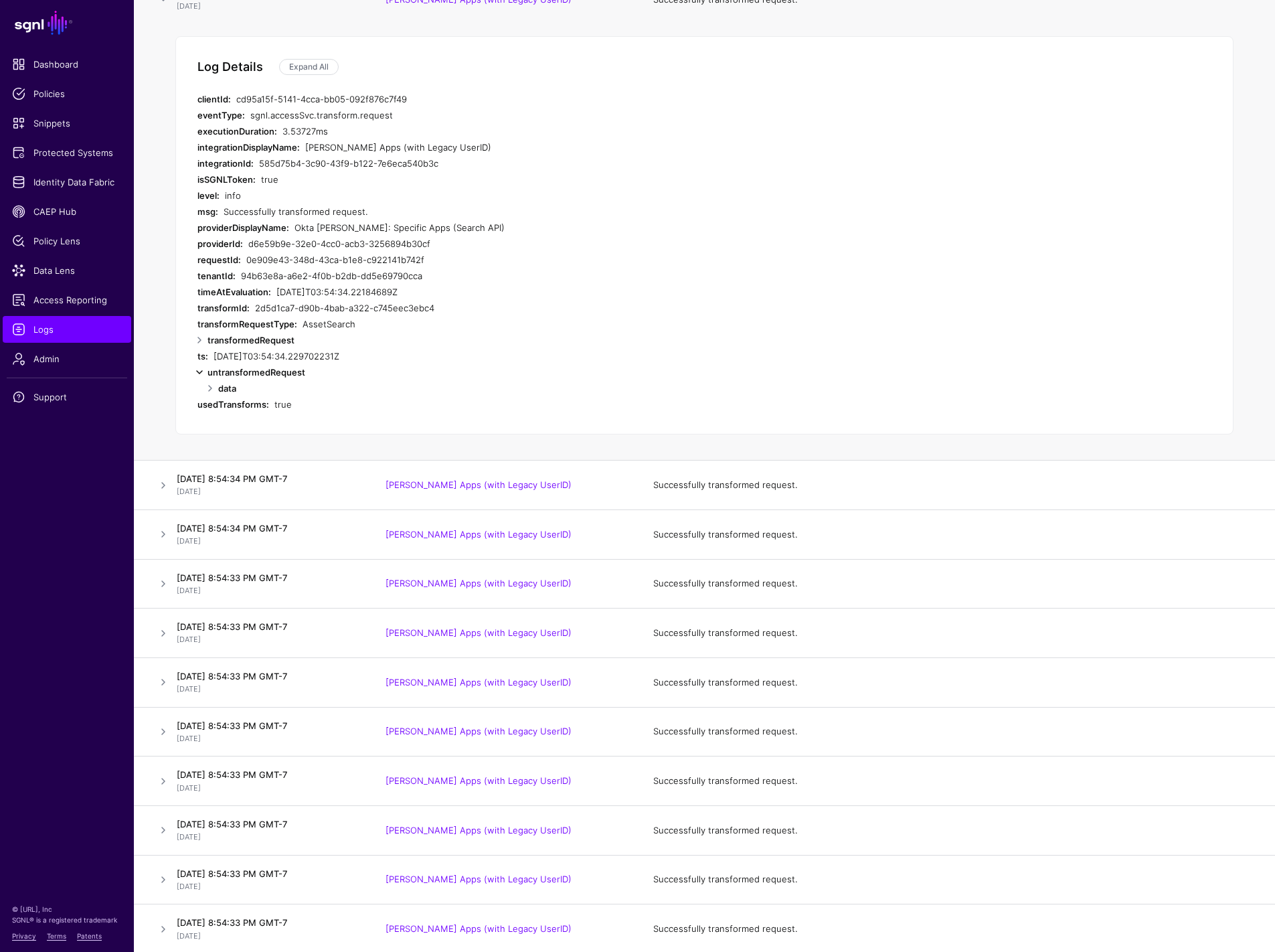
click at [200, 380] on link at bounding box center [199, 372] width 16 height 16
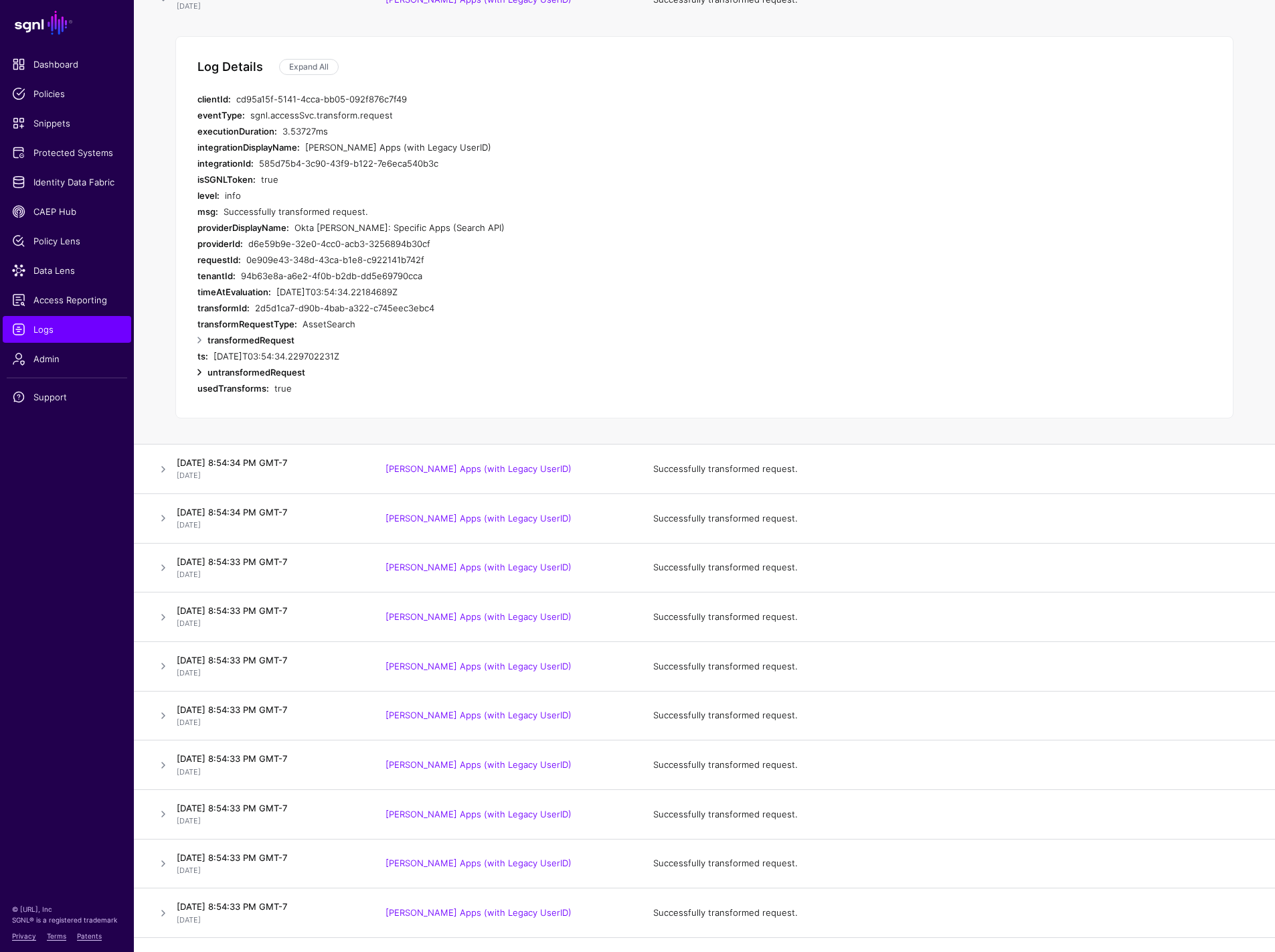
click at [200, 380] on link at bounding box center [199, 372] width 16 height 16
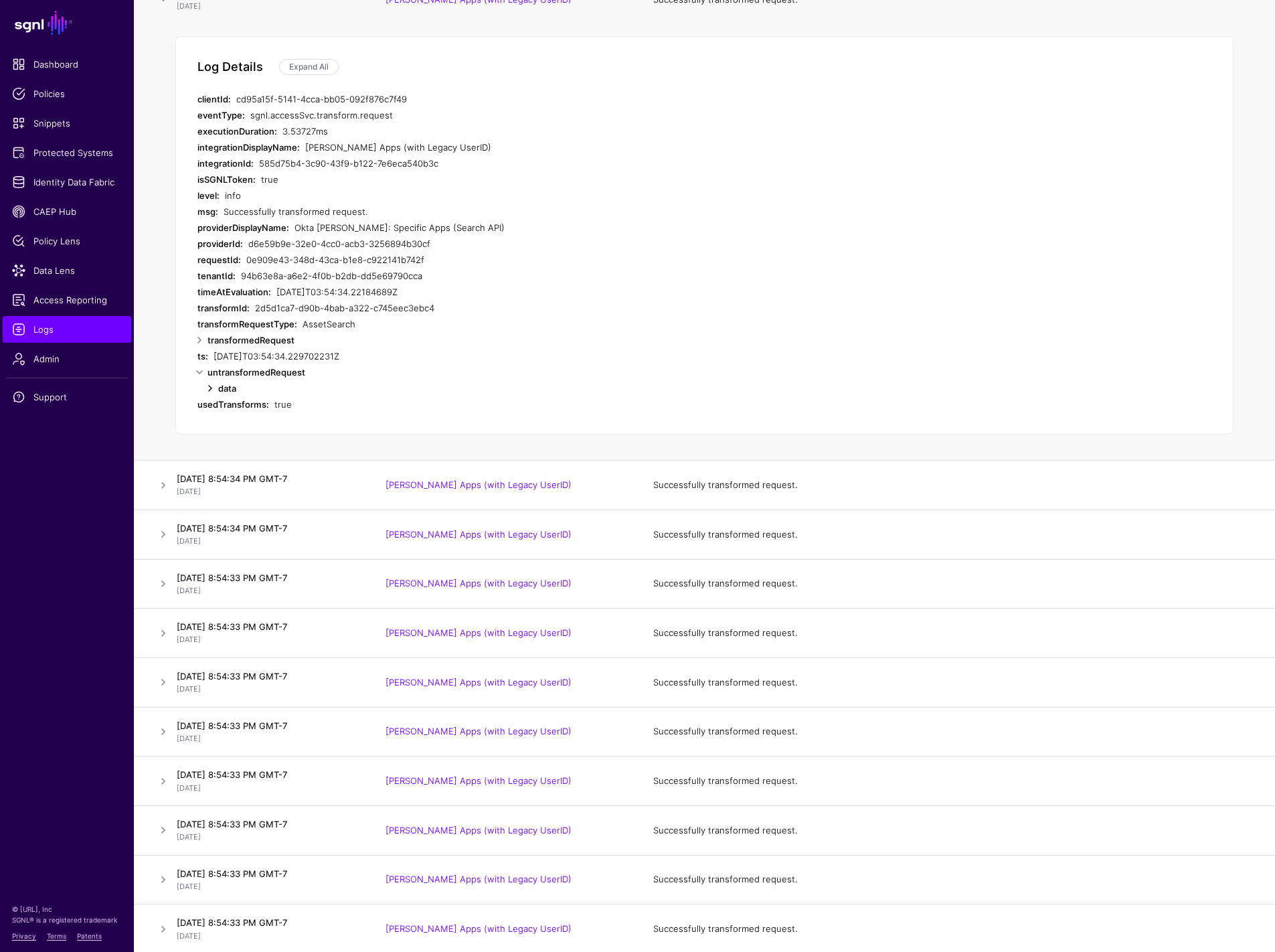
click at [206, 396] on link at bounding box center [210, 388] width 16 height 16
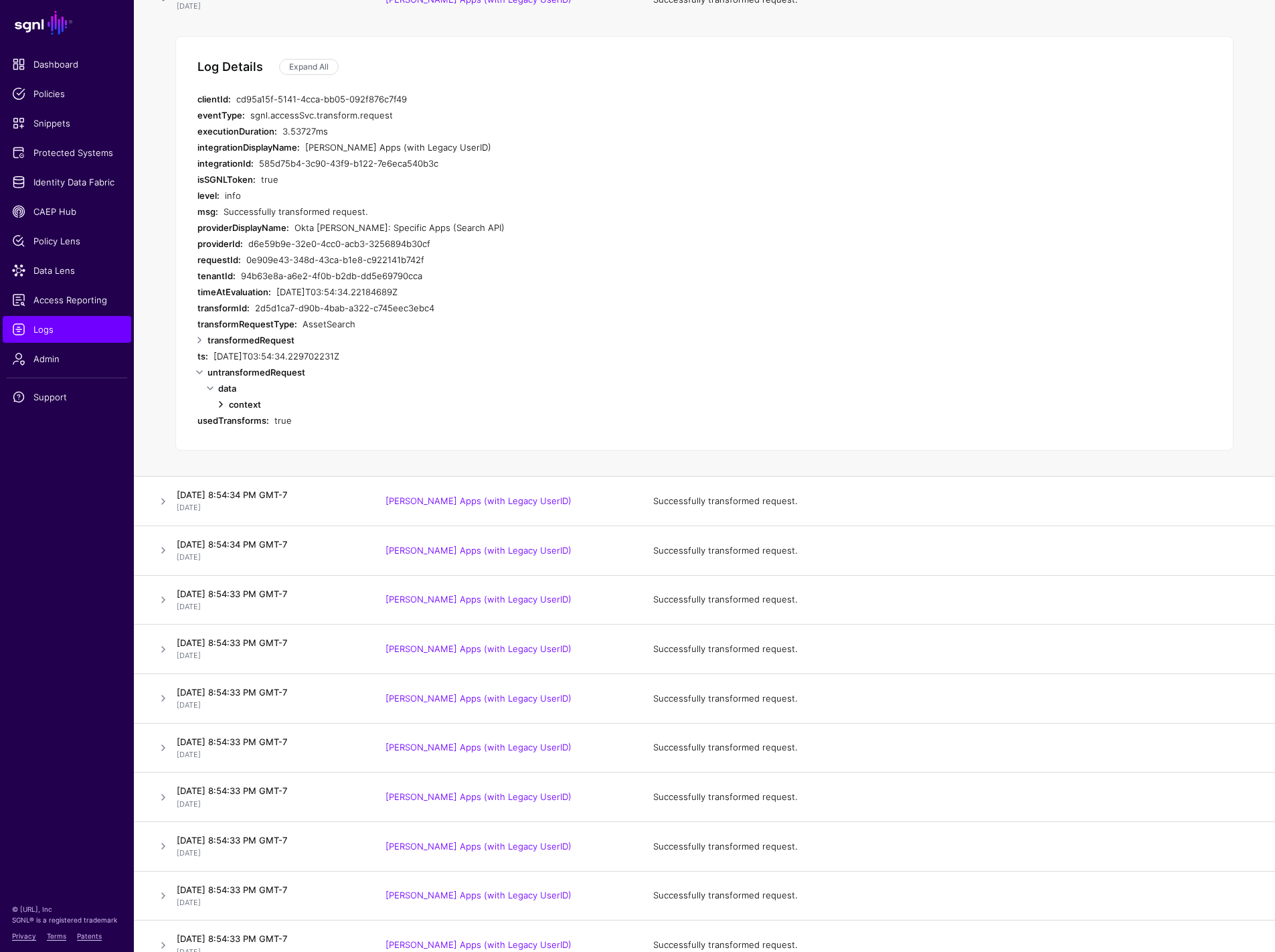
click at [220, 413] on link at bounding box center [221, 404] width 16 height 16
click at [233, 461] on link at bounding box center [232, 452] width 16 height 16
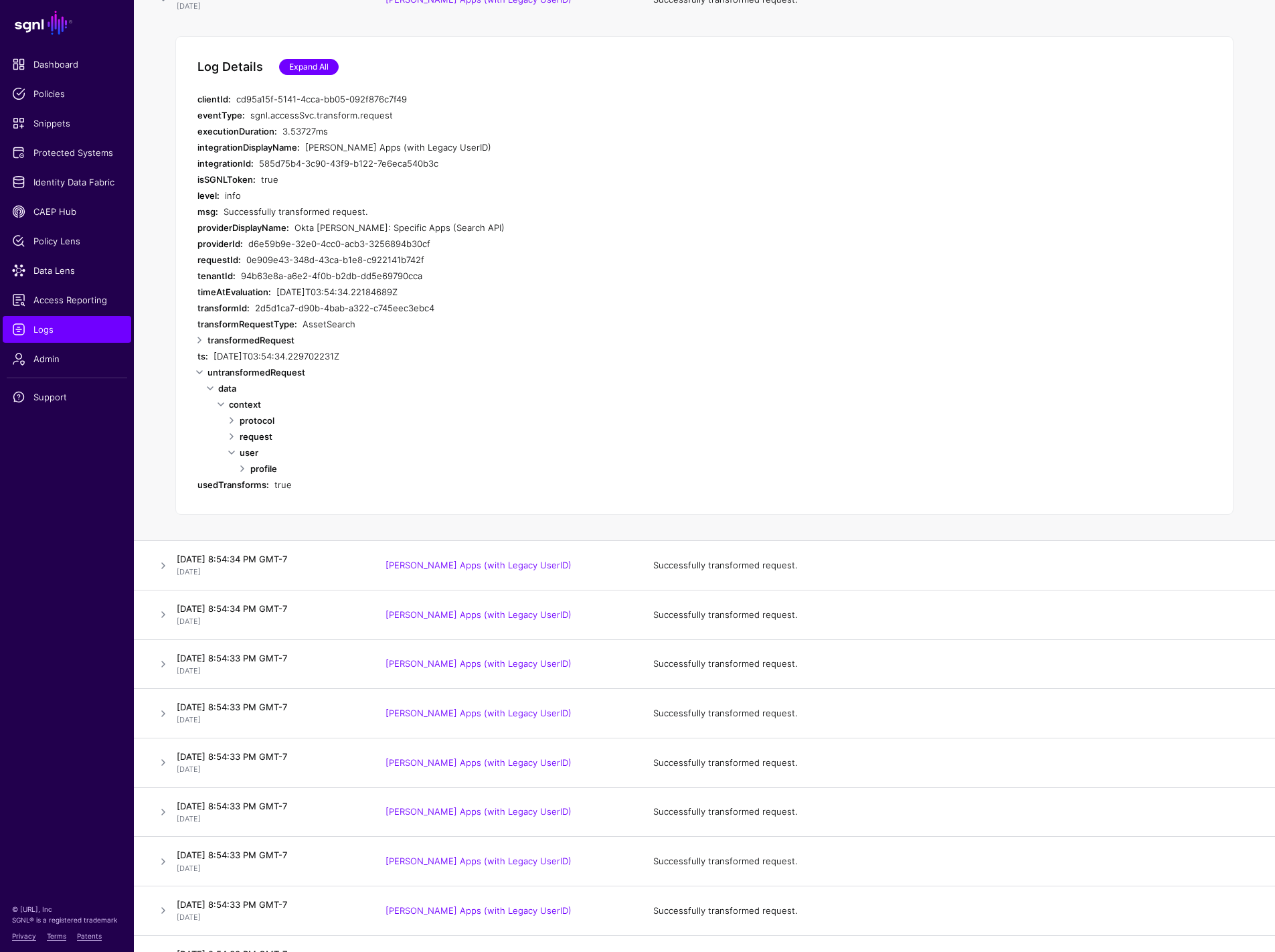
click at [283, 75] on link "Expand All" at bounding box center [308, 67] width 60 height 16
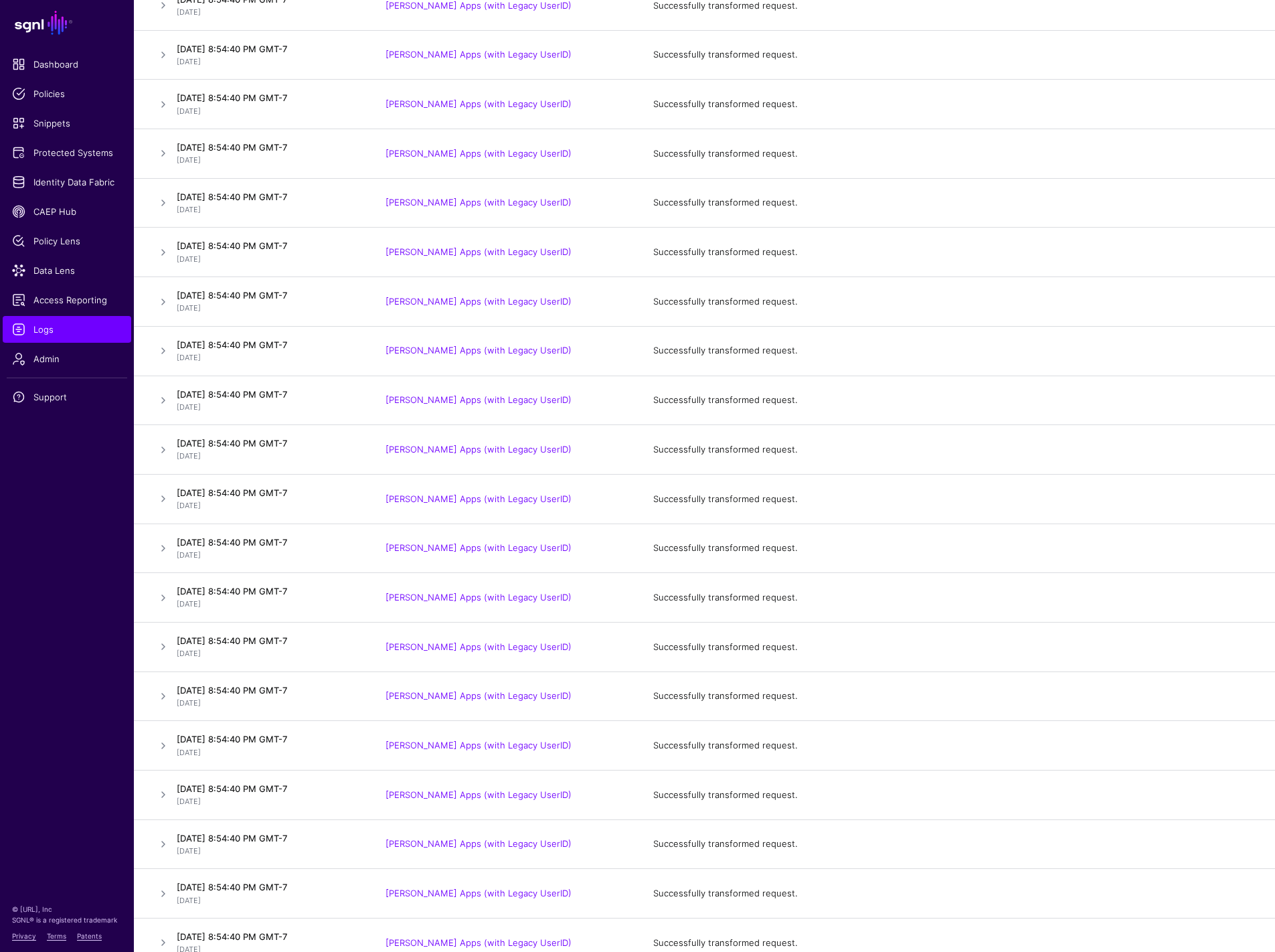
scroll to position [238471, 0]
